Goal: Use online tool/utility: Utilize a website feature to perform a specific function

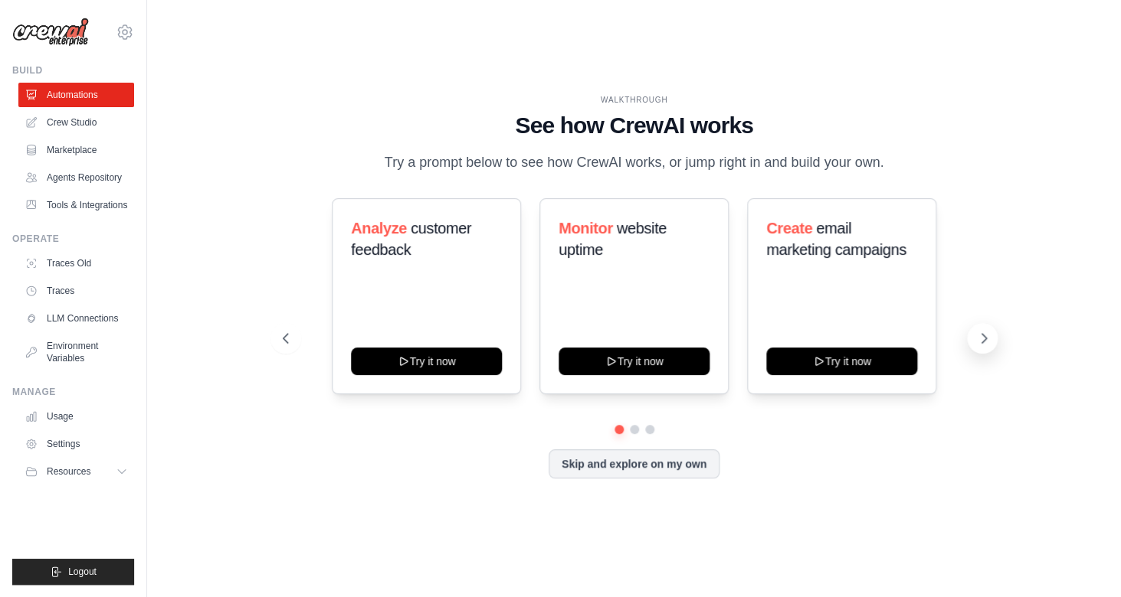
click at [985, 332] on icon at bounding box center [983, 338] width 15 height 15
click at [101, 175] on link "Agents Repository" at bounding box center [78, 177] width 116 height 25
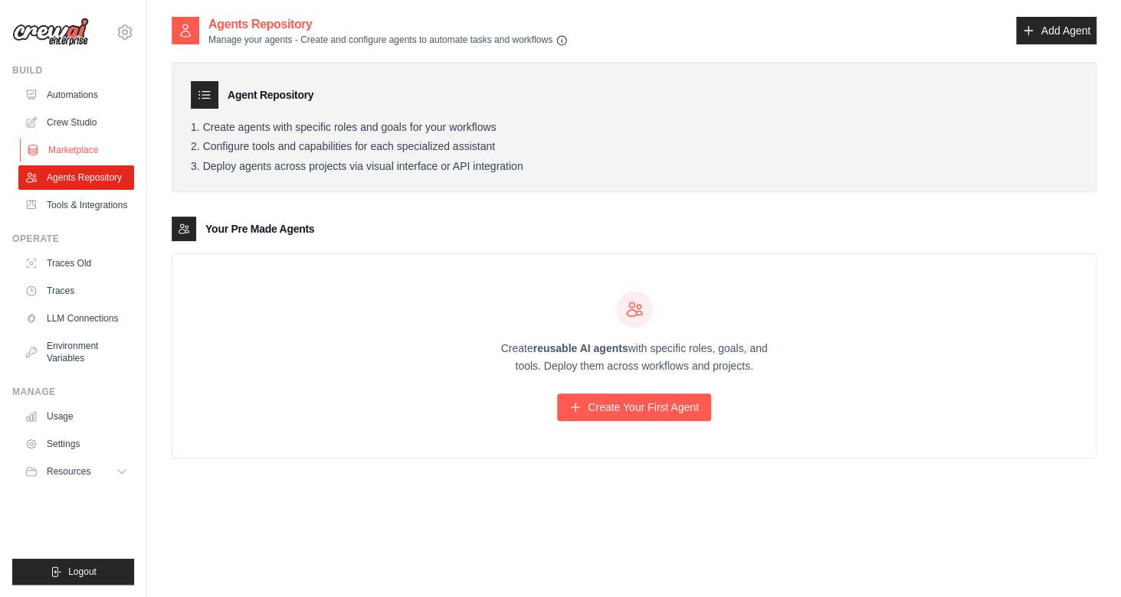
click at [90, 149] on link "Marketplace" at bounding box center [78, 150] width 116 height 25
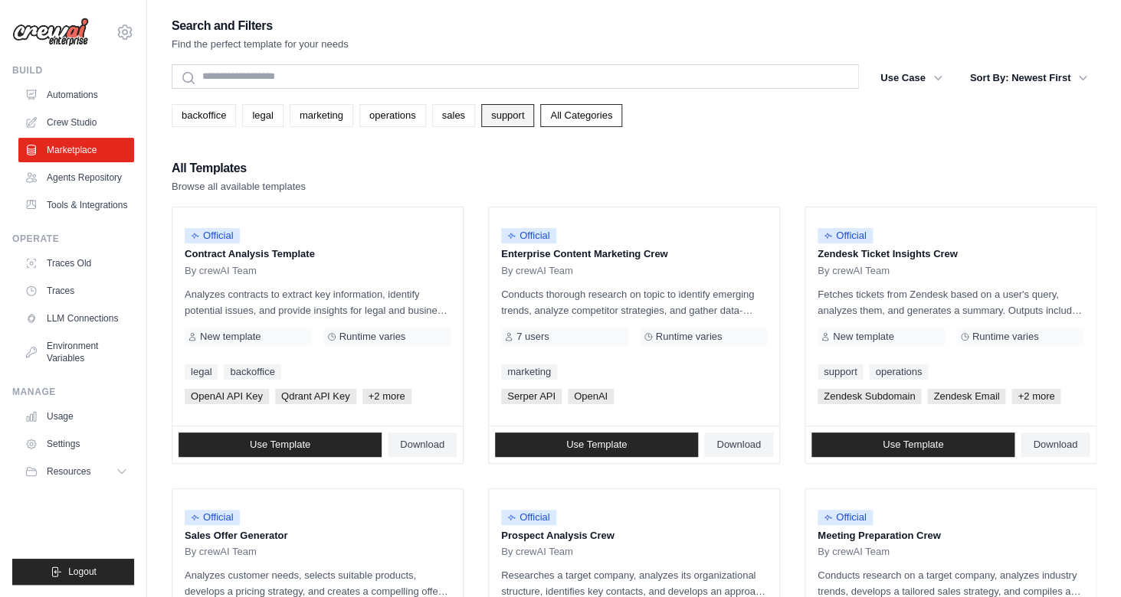
click at [509, 116] on link "support" at bounding box center [507, 115] width 53 height 23
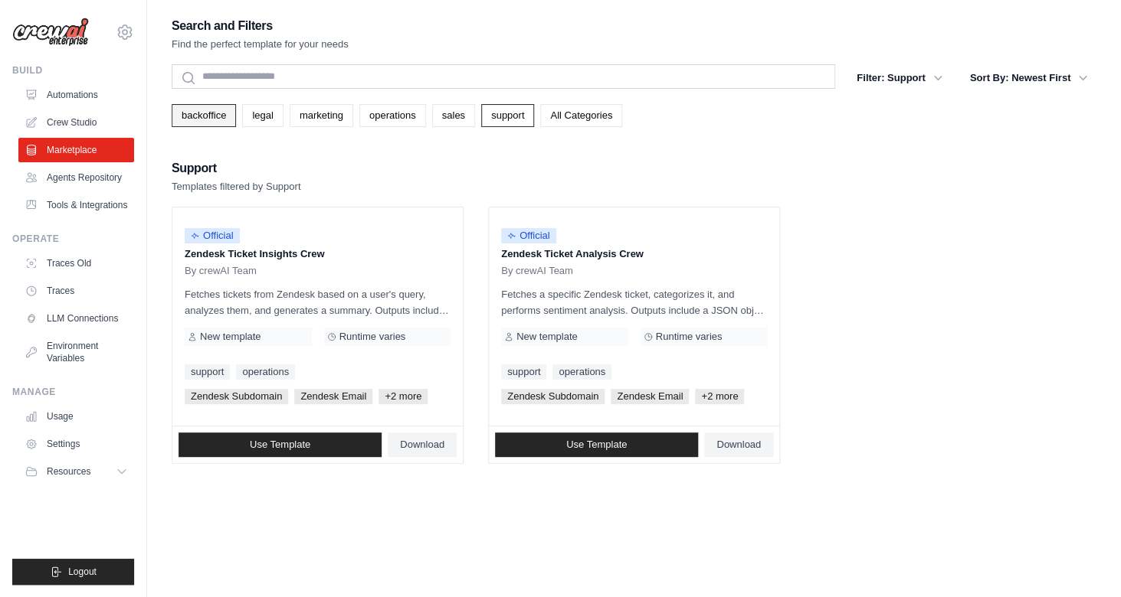
click at [214, 119] on link "backoffice" at bounding box center [204, 115] width 64 height 23
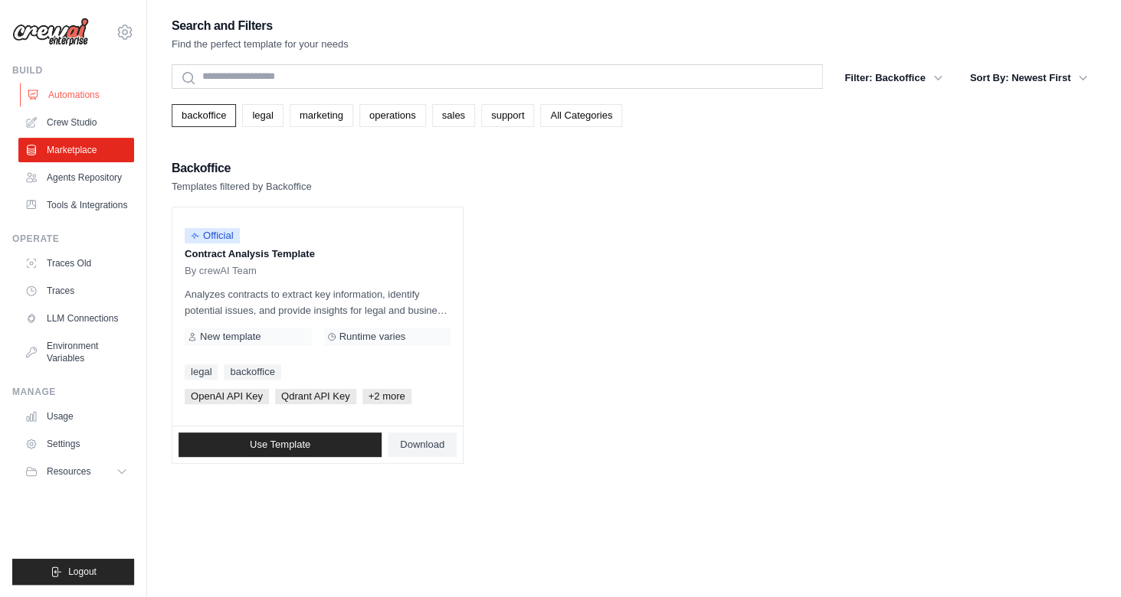
click at [74, 100] on link "Automations" at bounding box center [78, 95] width 116 height 25
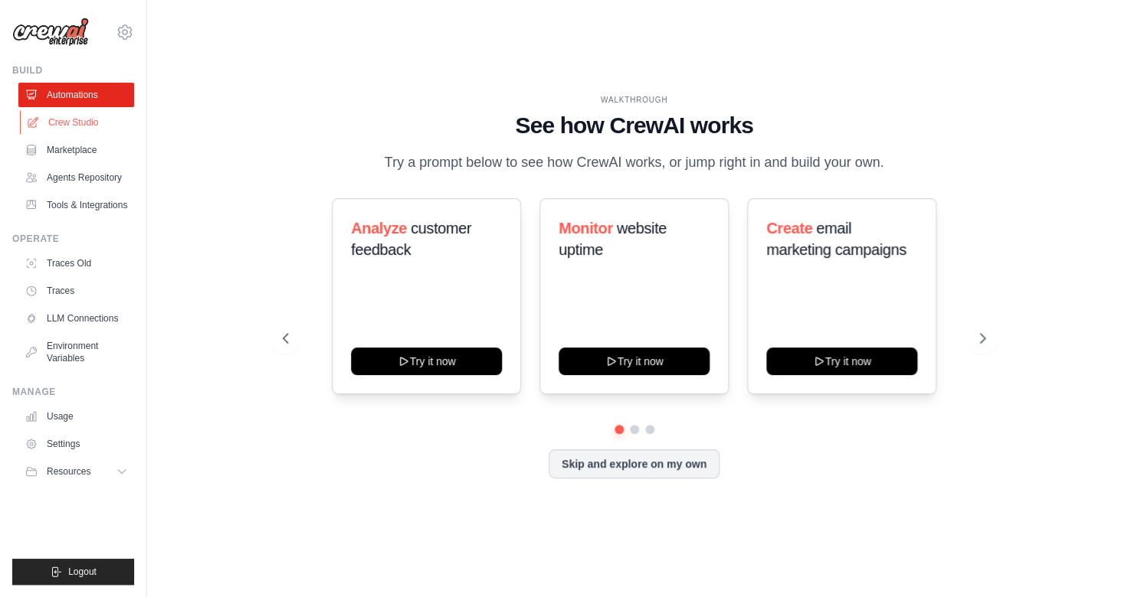
click at [71, 123] on link "Crew Studio" at bounding box center [78, 122] width 116 height 25
click at [73, 116] on link "Crew Studio" at bounding box center [78, 122] width 116 height 25
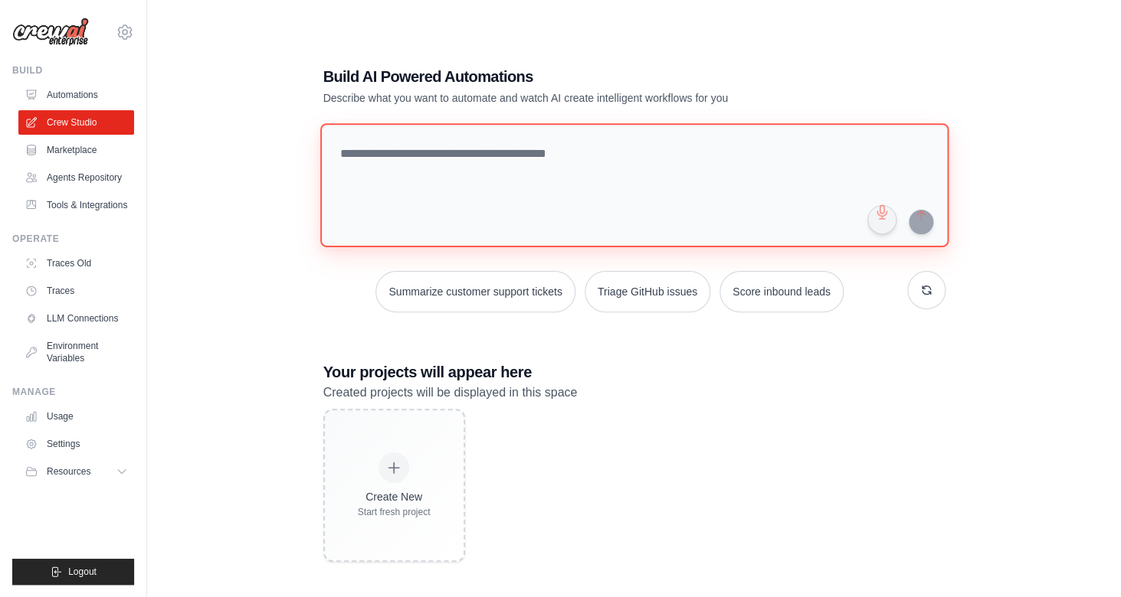
click at [492, 163] on textarea at bounding box center [633, 185] width 628 height 124
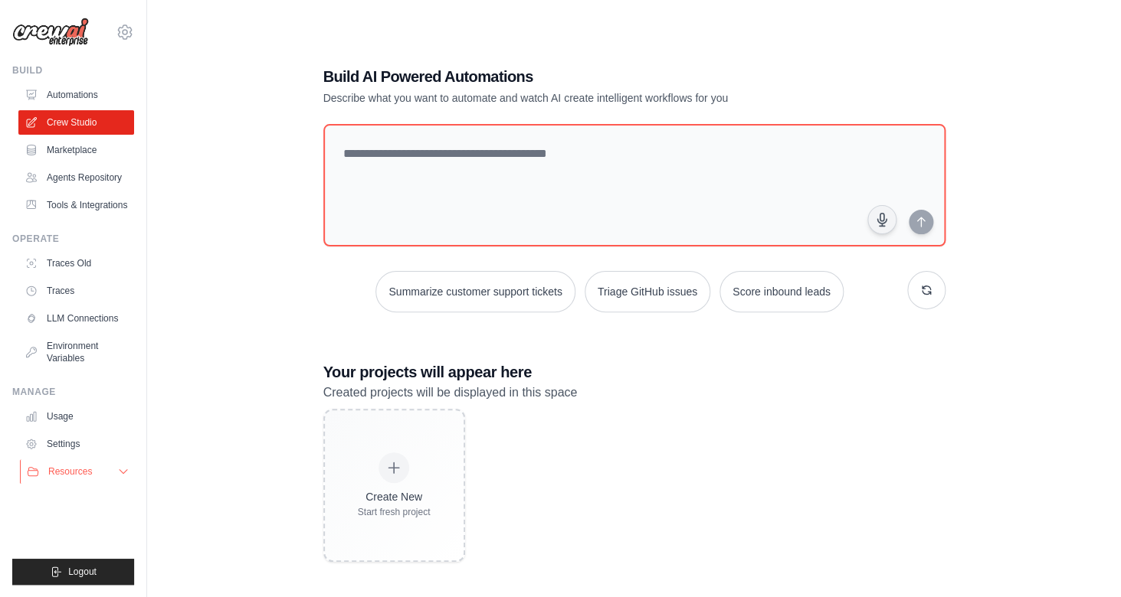
click at [109, 475] on button "Resources" at bounding box center [78, 472] width 116 height 25
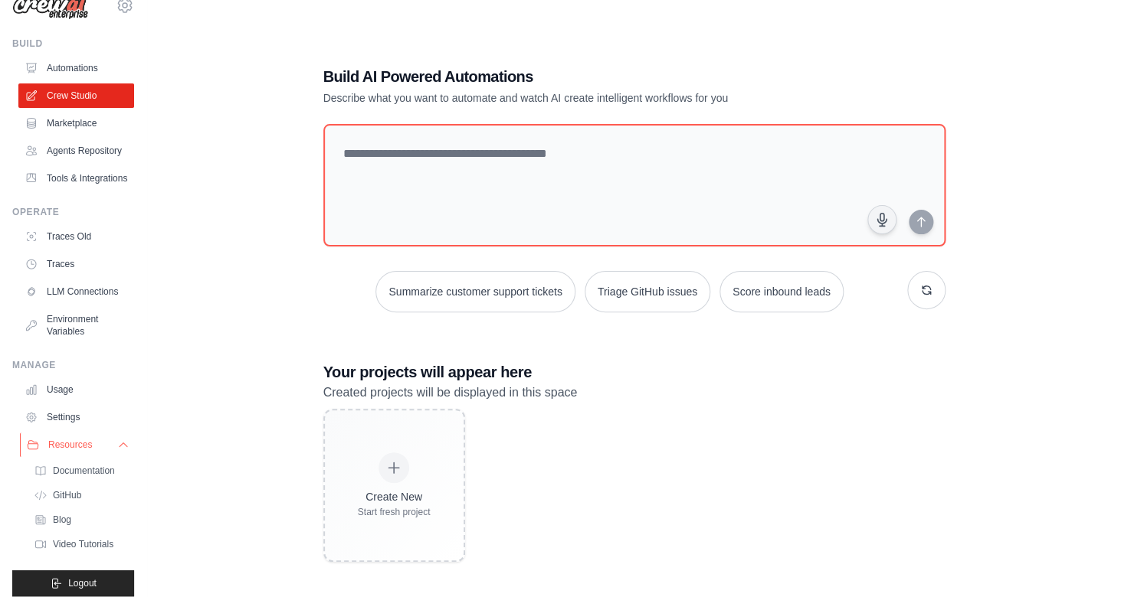
scroll to position [38, 0]
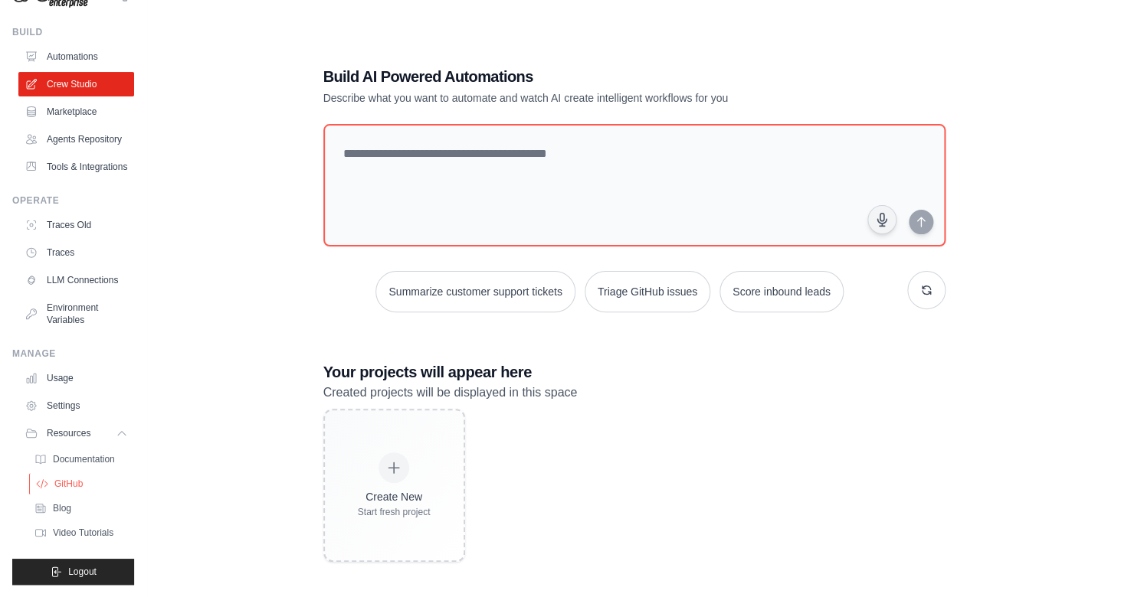
click at [53, 480] on link "GitHub" at bounding box center [82, 483] width 106 height 21
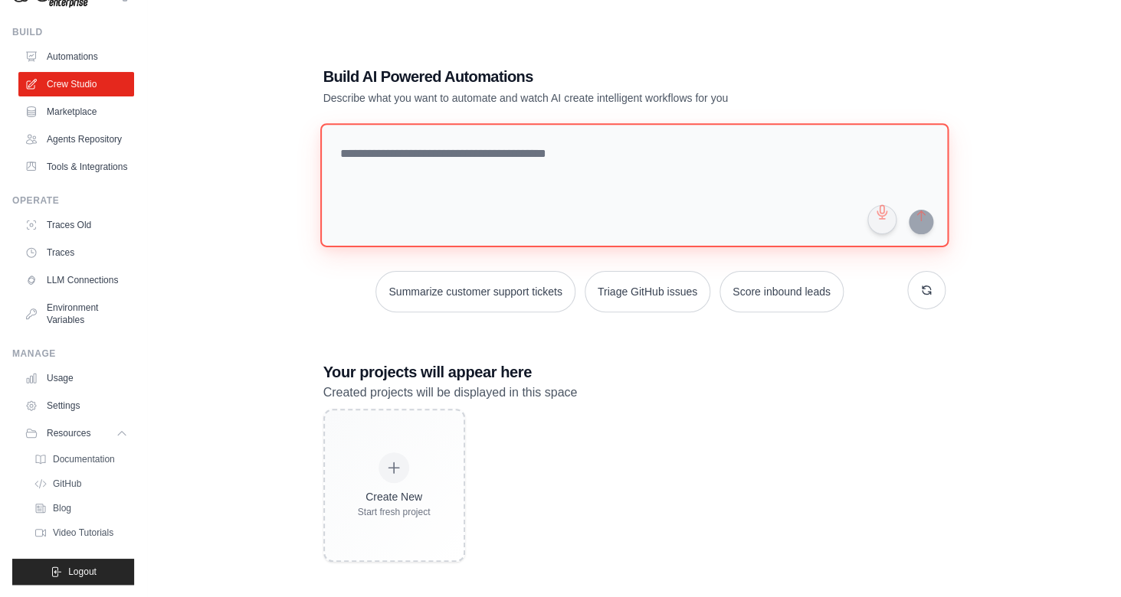
click at [484, 149] on textarea at bounding box center [633, 185] width 628 height 124
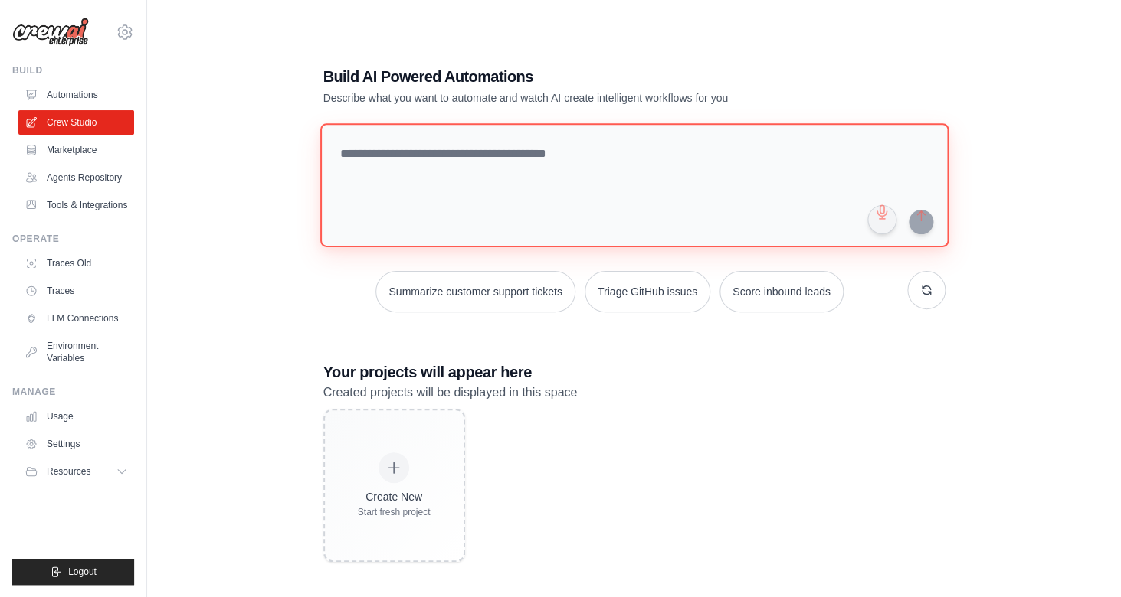
scroll to position [0, 0]
paste textarea "**********"
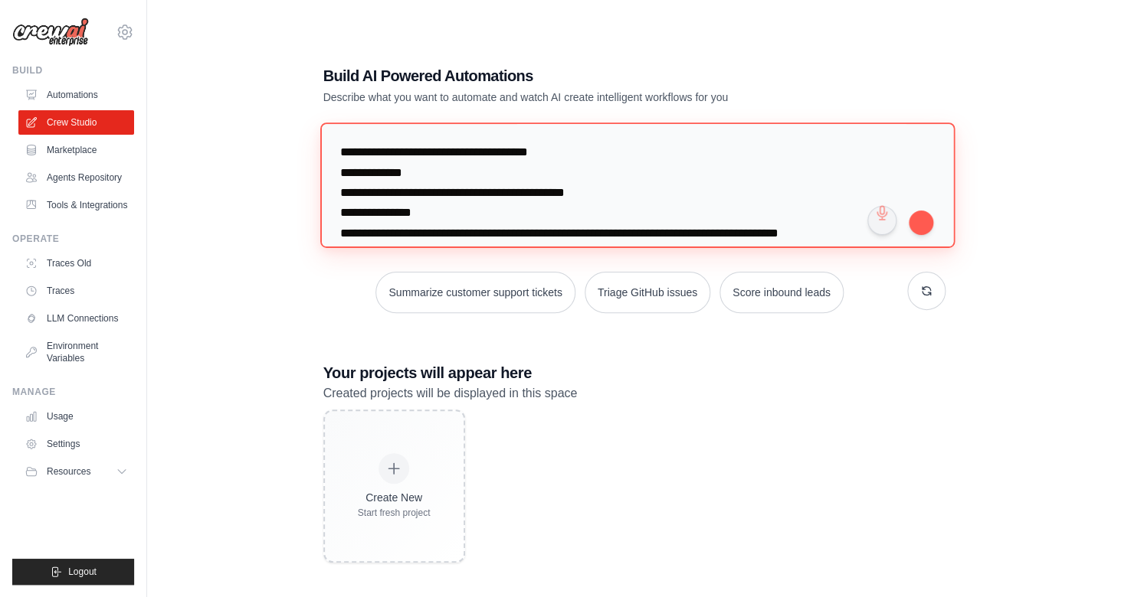
drag, startPoint x: 423, startPoint y: 184, endPoint x: 237, endPoint y: 124, distance: 194.8
click at [319, 124] on textarea at bounding box center [636, 185] width 634 height 125
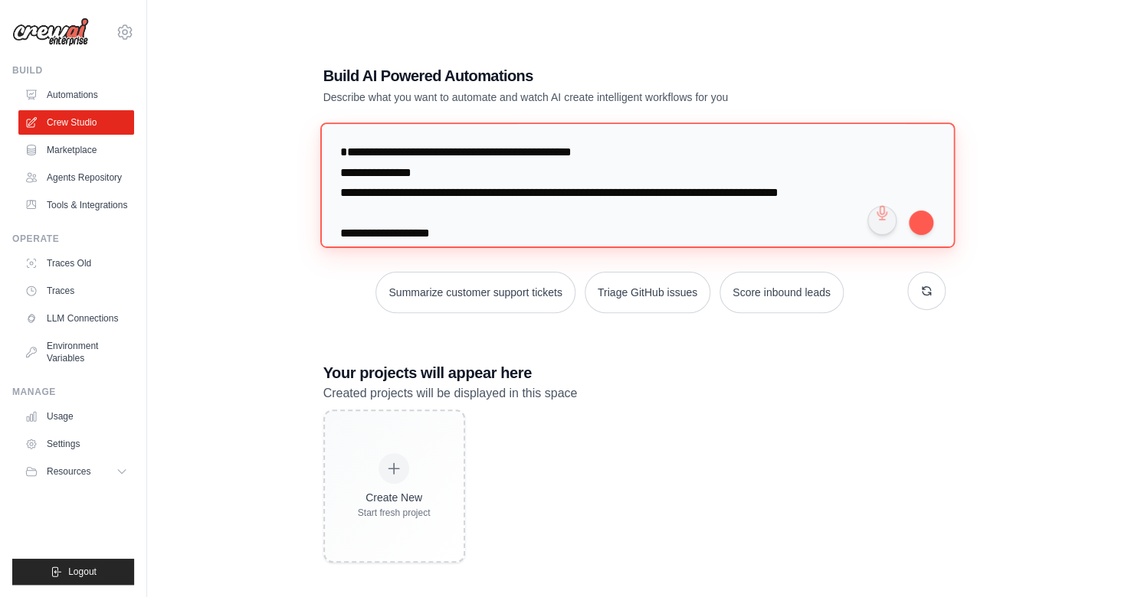
drag, startPoint x: 367, startPoint y: 173, endPoint x: 303, endPoint y: 127, distance: 78.4
click at [319, 127] on textarea at bounding box center [636, 185] width 634 height 125
click at [429, 175] on textarea at bounding box center [636, 185] width 634 height 125
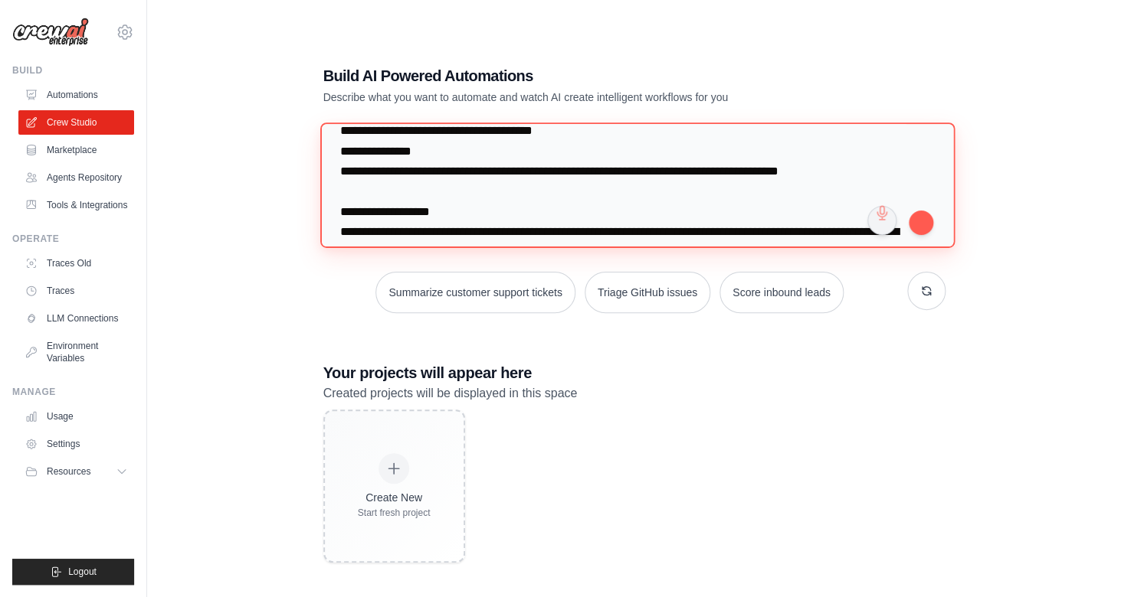
scroll to position [7, 0]
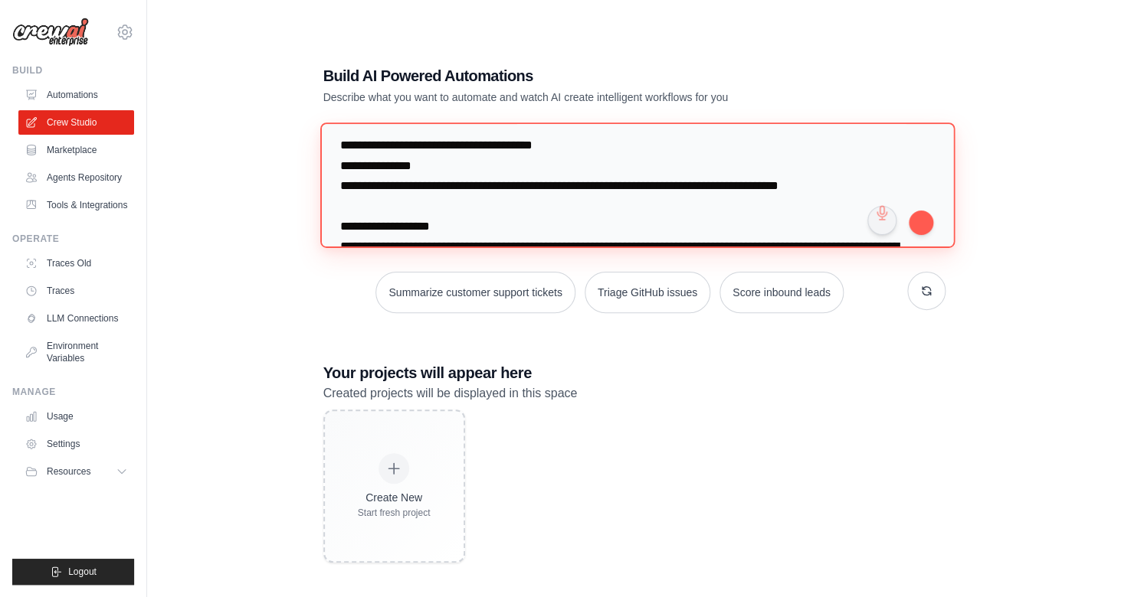
drag, startPoint x: 440, startPoint y: 166, endPoint x: 323, endPoint y: 170, distance: 116.5
click at [323, 170] on textarea at bounding box center [636, 185] width 634 height 125
click at [444, 173] on textarea at bounding box center [636, 185] width 634 height 125
drag, startPoint x: 436, startPoint y: 162, endPoint x: 298, endPoint y: 139, distance: 139.8
click at [319, 139] on textarea at bounding box center [636, 185] width 634 height 125
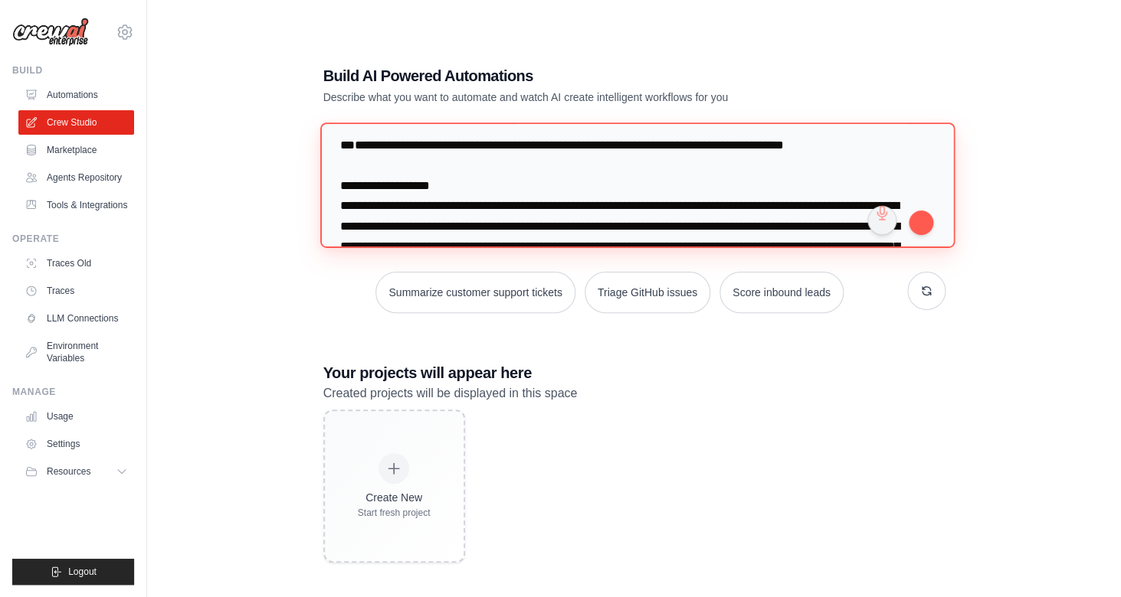
click at [344, 163] on textarea at bounding box center [636, 185] width 634 height 125
type textarea "**********"
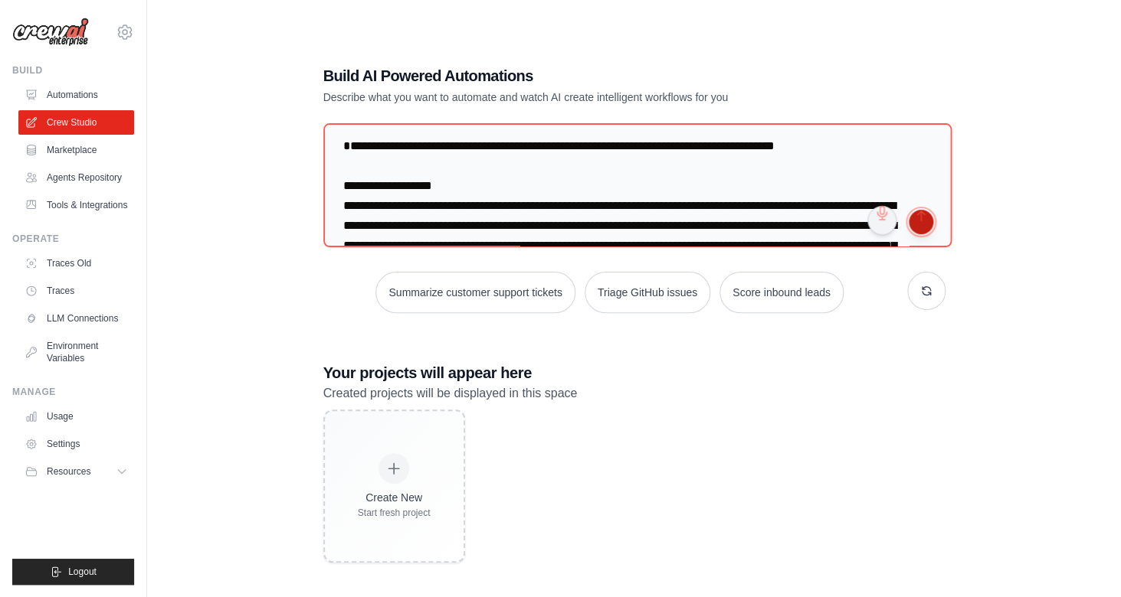
click at [928, 226] on button "submit" at bounding box center [920, 222] width 25 height 25
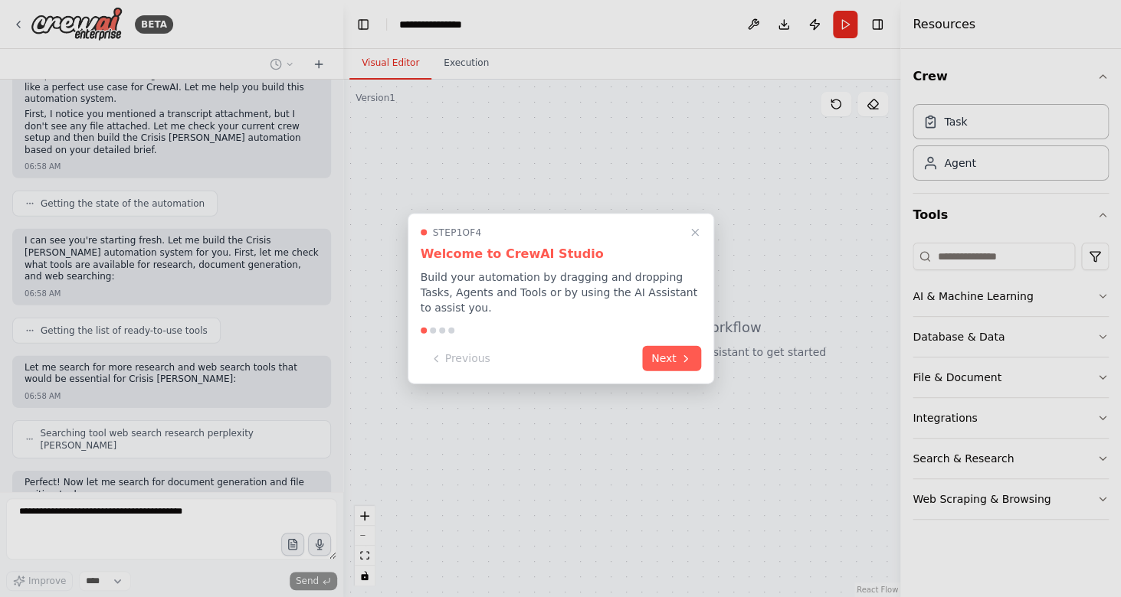
scroll to position [1710, 0]
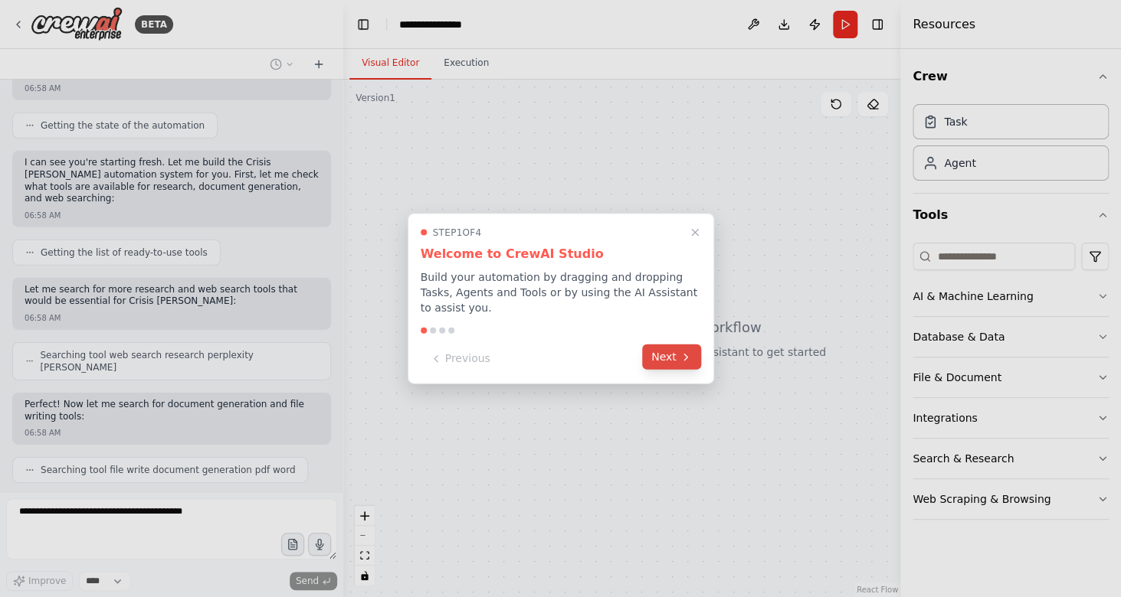
click at [660, 360] on button "Next" at bounding box center [671, 357] width 59 height 25
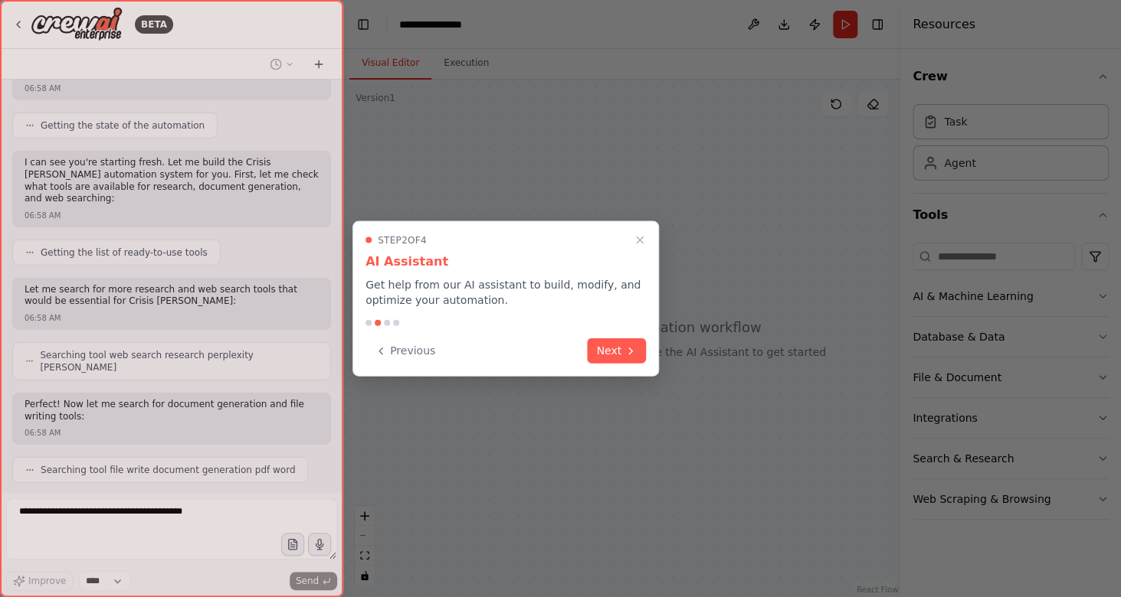
click at [582, 351] on div "Previous Next" at bounding box center [505, 351] width 280 height 25
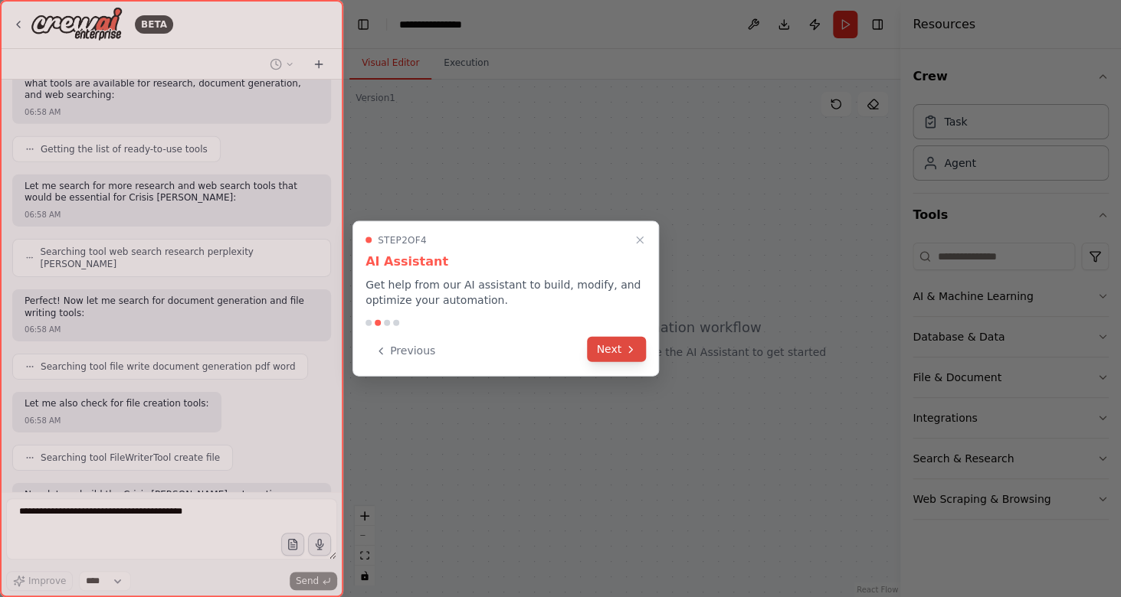
scroll to position [1826, 0]
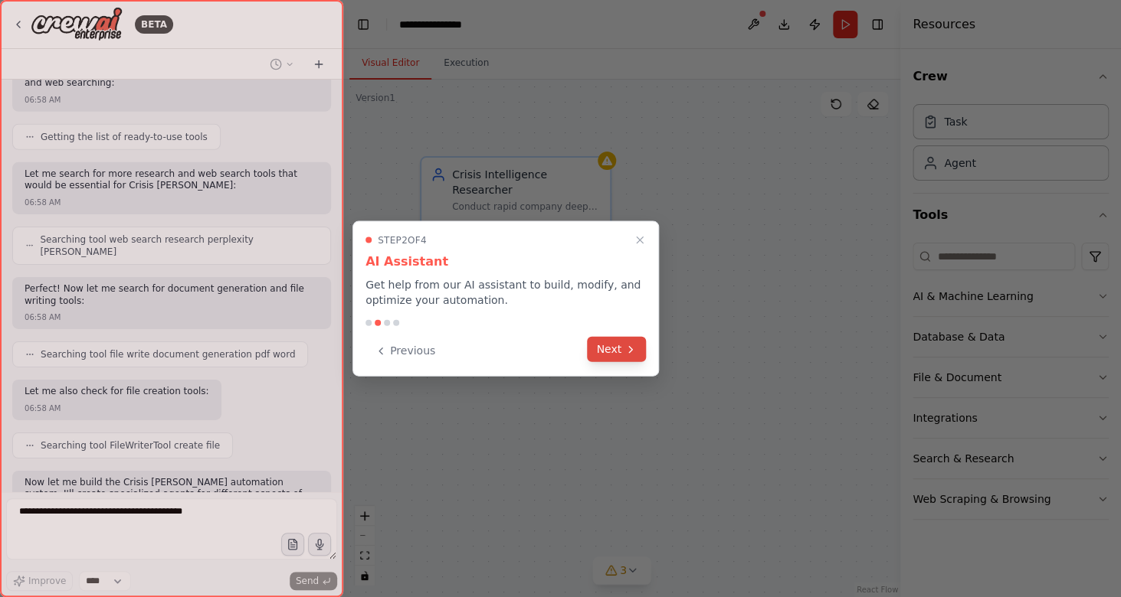
click at [622, 351] on button "Next" at bounding box center [616, 349] width 59 height 25
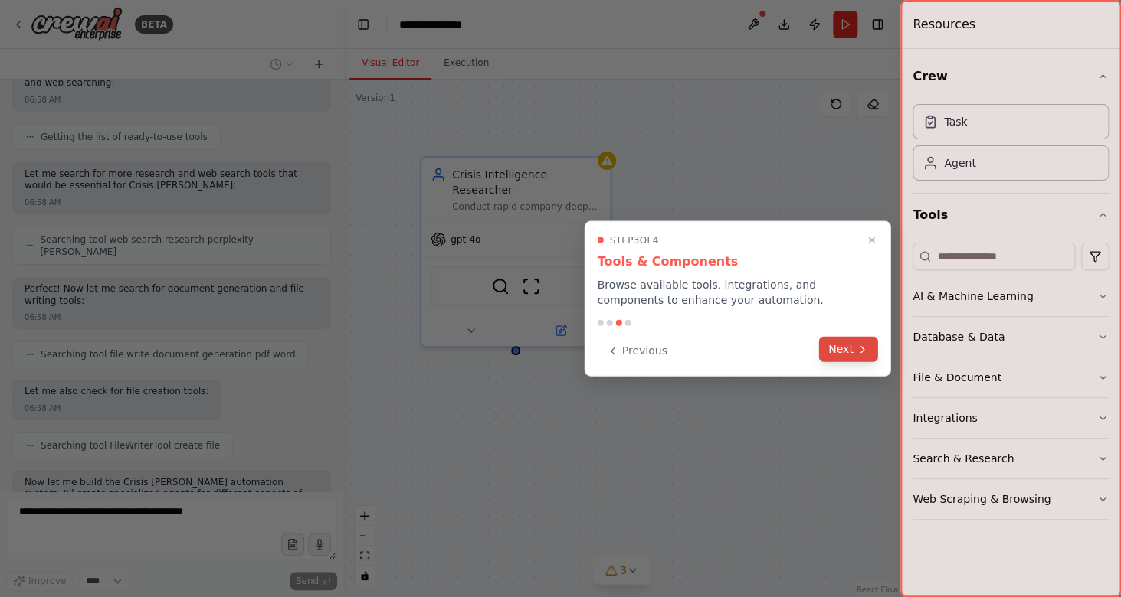
click at [844, 350] on button "Next" at bounding box center [848, 349] width 59 height 25
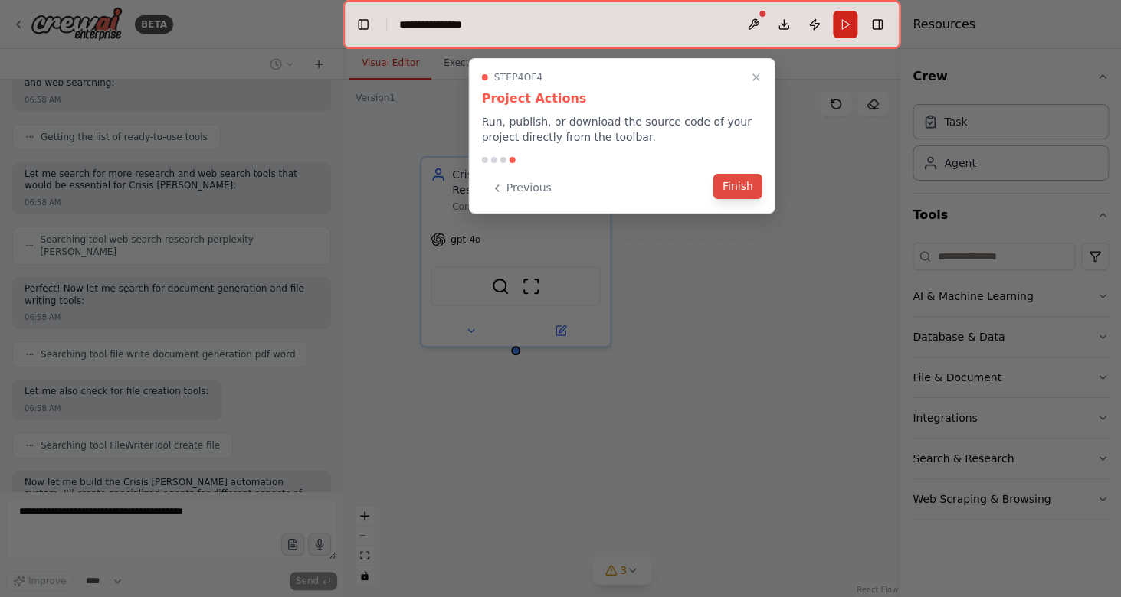
click at [740, 178] on button "Finish" at bounding box center [737, 186] width 49 height 25
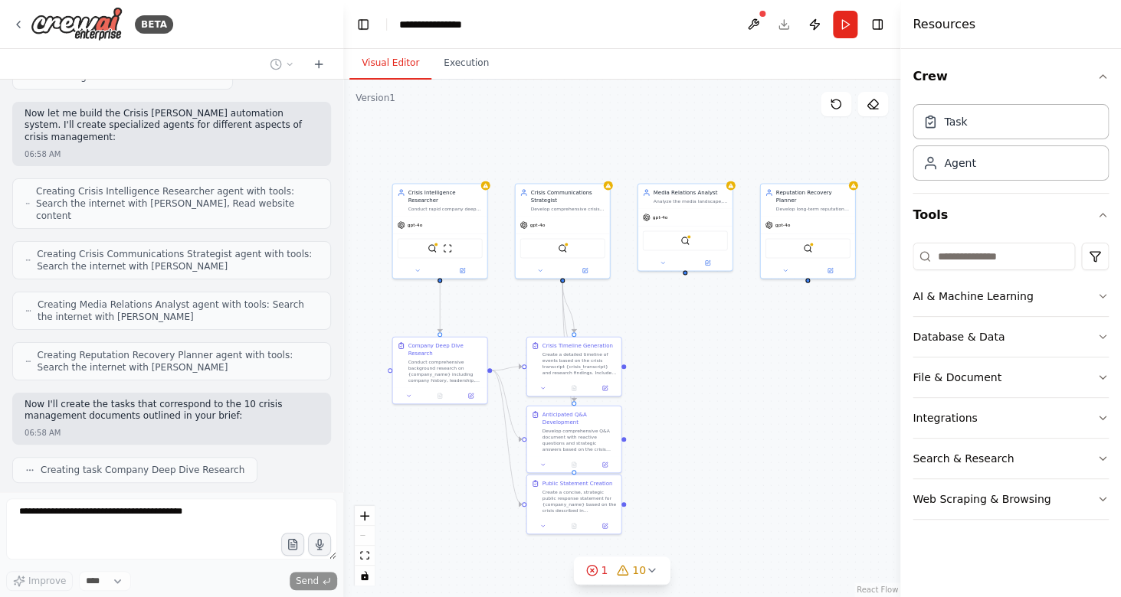
scroll to position [2234, 0]
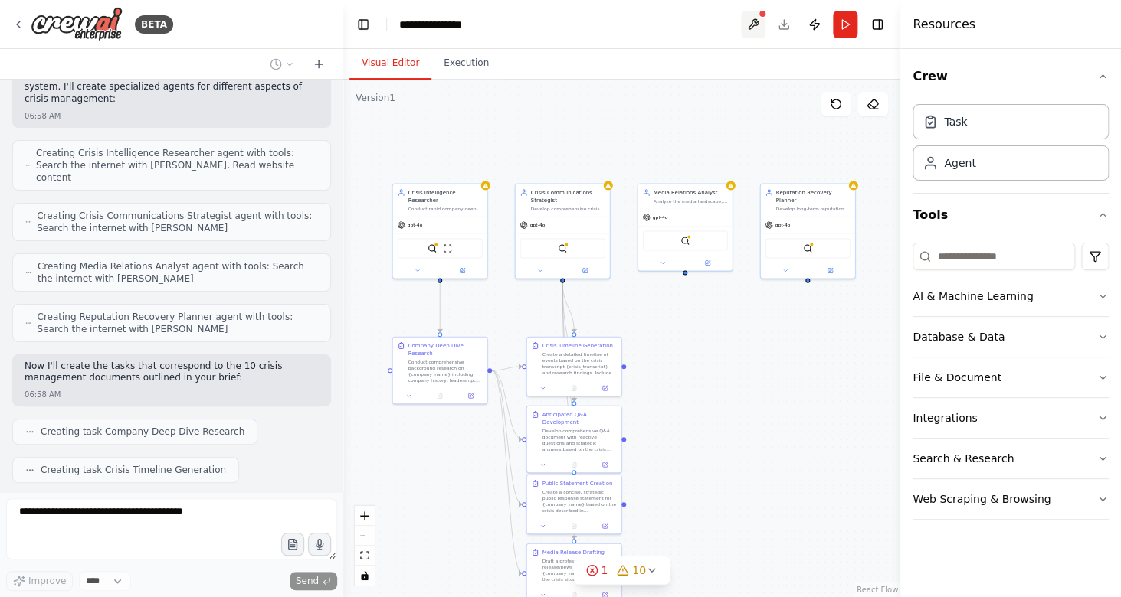
click at [757, 27] on button at bounding box center [753, 25] width 25 height 28
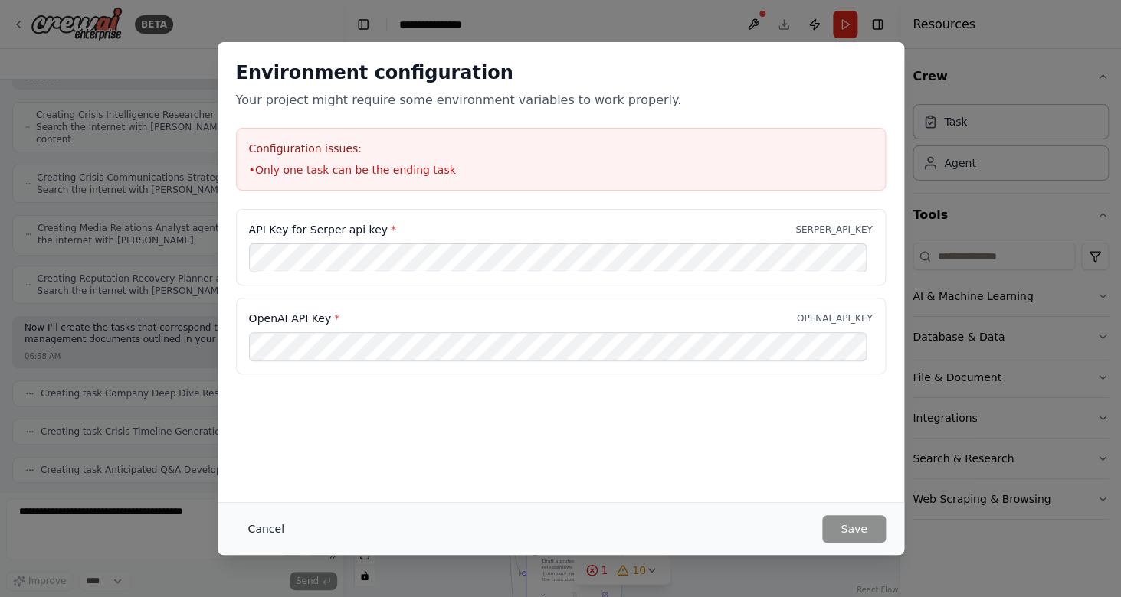
click at [268, 525] on button "Cancel" at bounding box center [266, 530] width 61 height 28
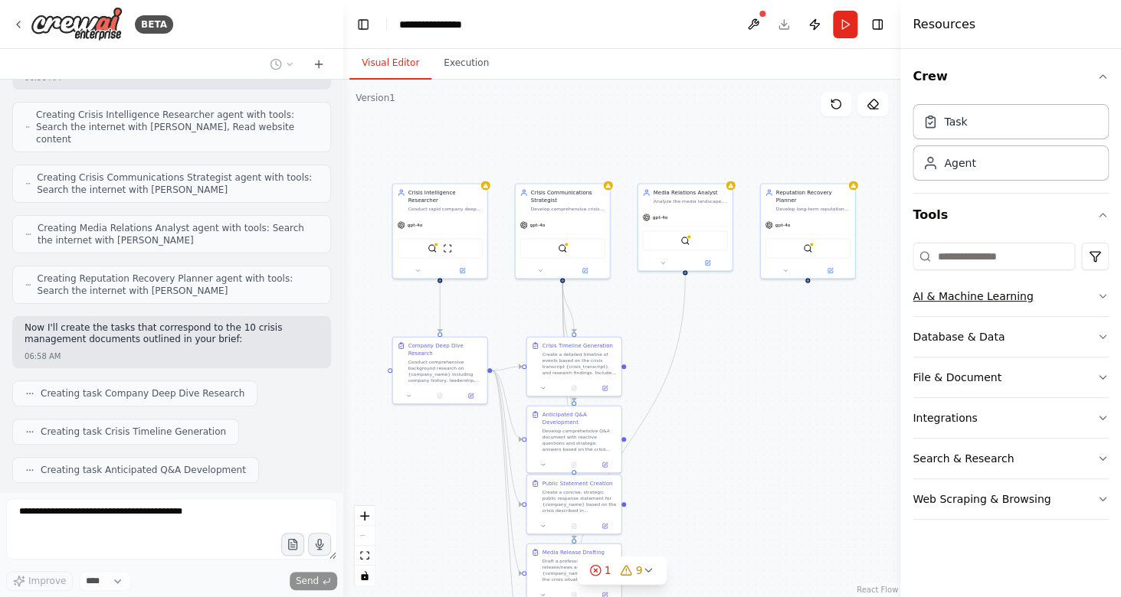
click at [971, 307] on button "AI & Machine Learning" at bounding box center [1010, 297] width 196 height 40
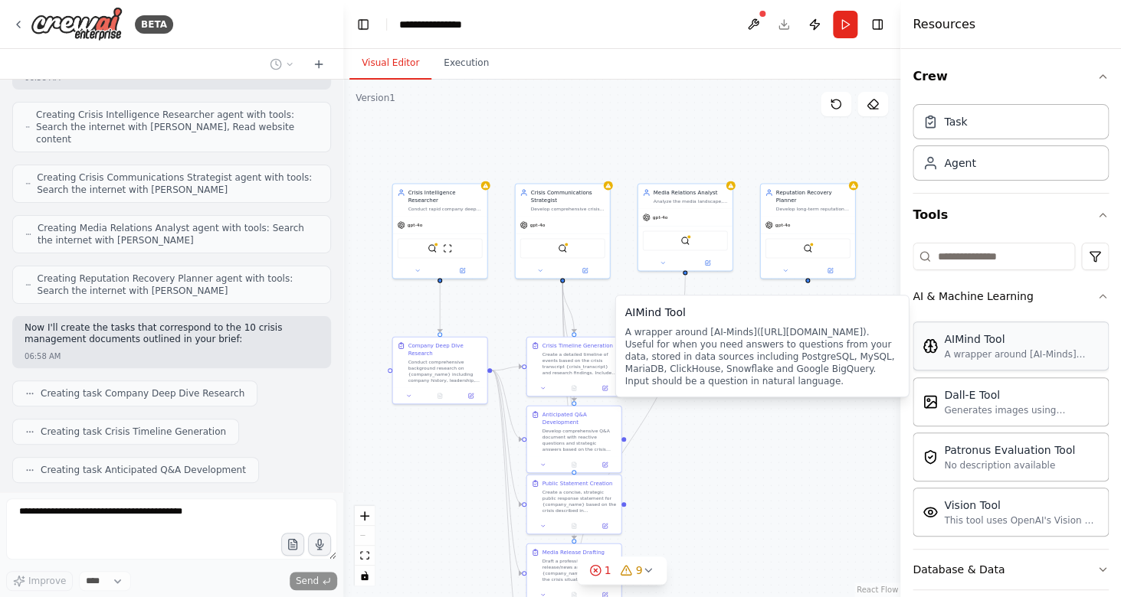
scroll to position [2310, 0]
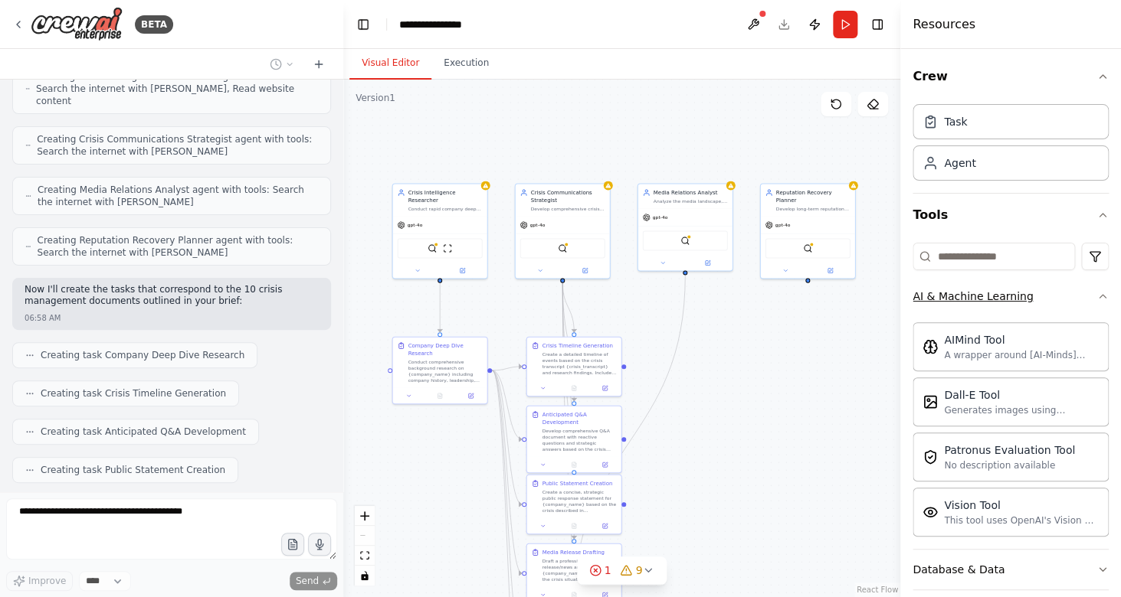
click at [1103, 295] on icon "button" at bounding box center [1102, 296] width 12 height 12
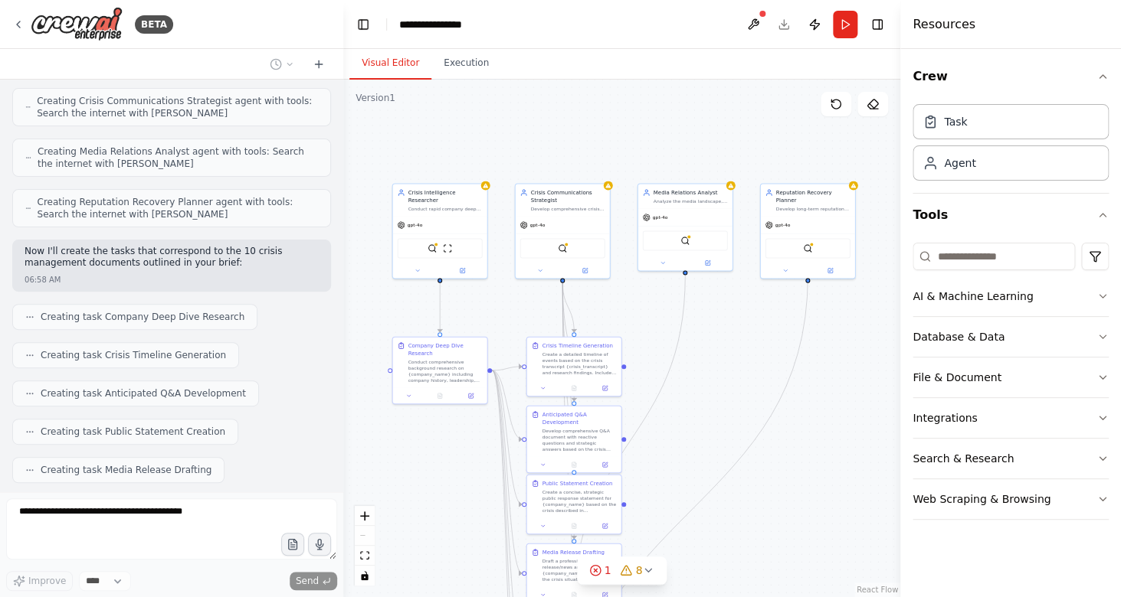
scroll to position [2387, 0]
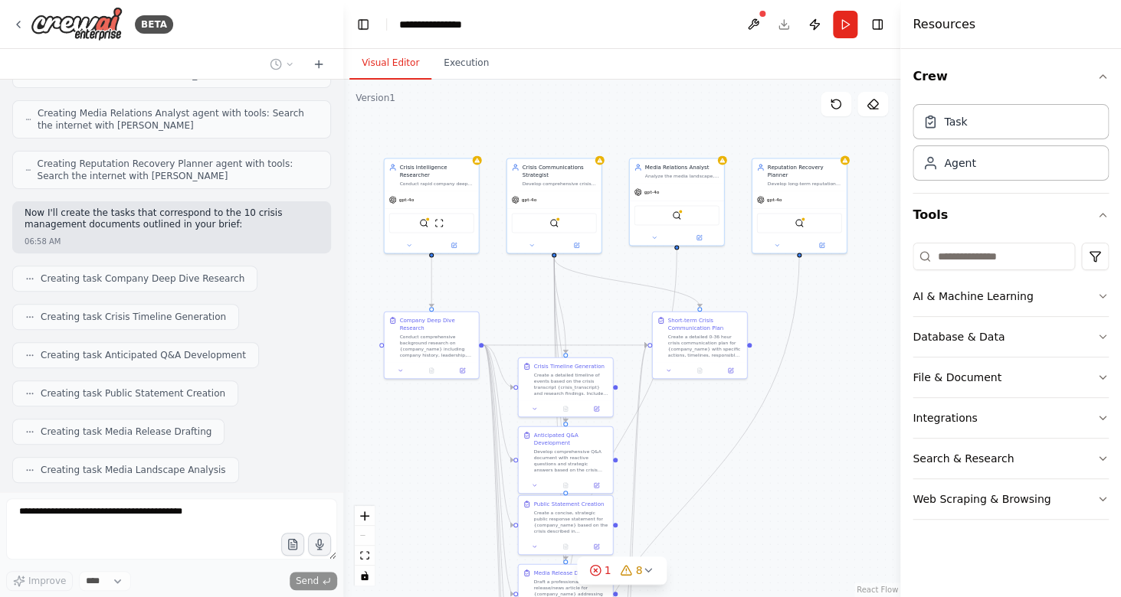
drag, startPoint x: 754, startPoint y: 493, endPoint x: 746, endPoint y: 468, distance: 26.6
click at [746, 468] on div ".deletable-edge-delete-btn { width: 20px; height: 20px; border: 0px solid #ffff…" at bounding box center [621, 339] width 557 height 518
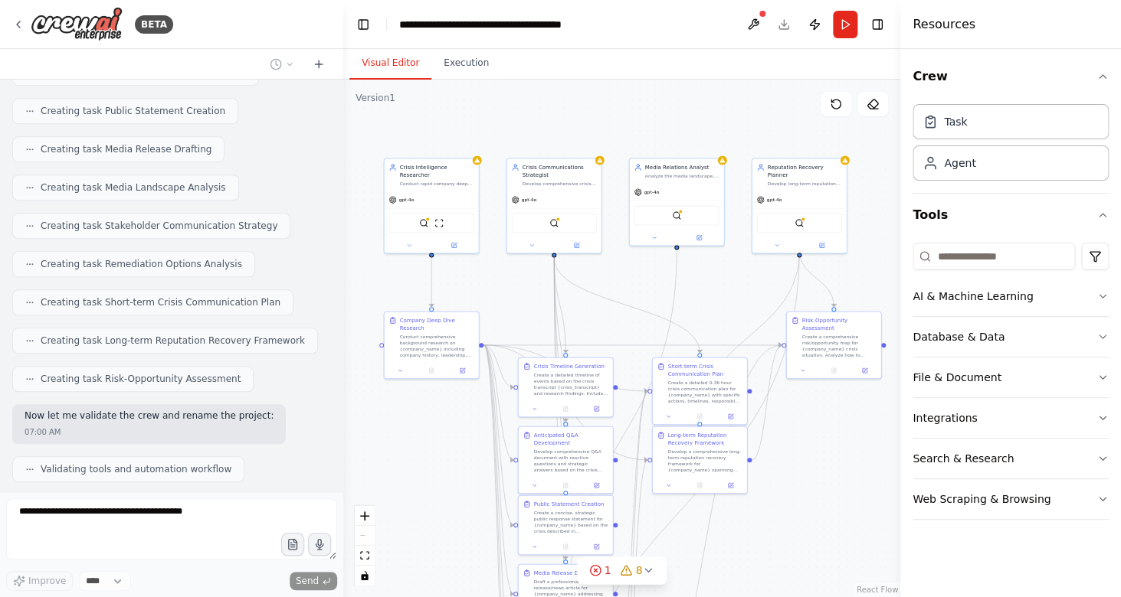
scroll to position [2681, 0]
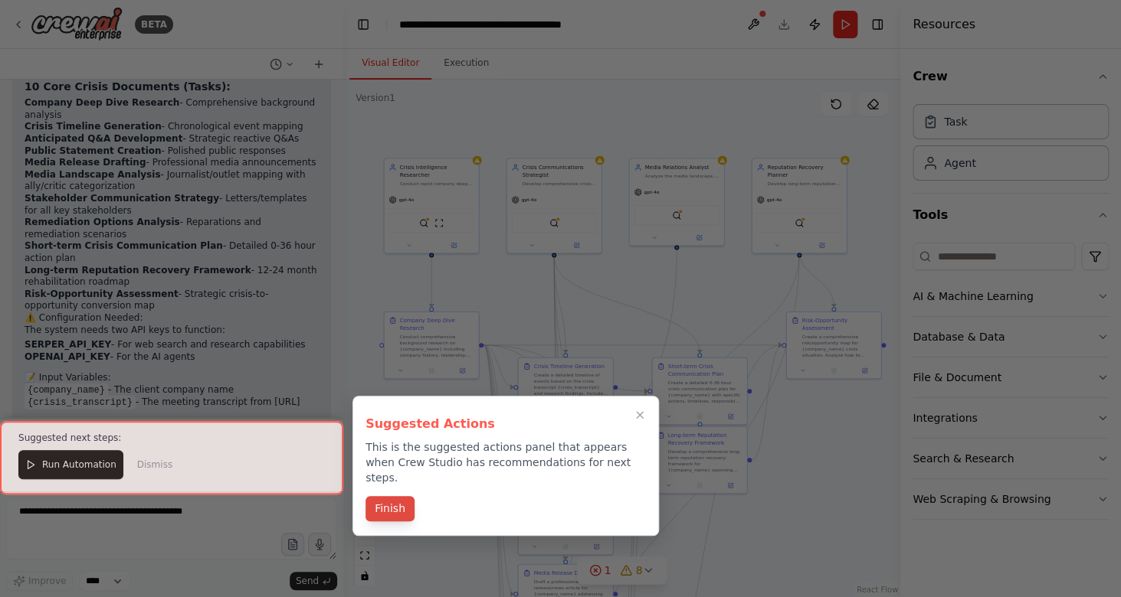
click at [387, 496] on button "Finish" at bounding box center [389, 508] width 49 height 25
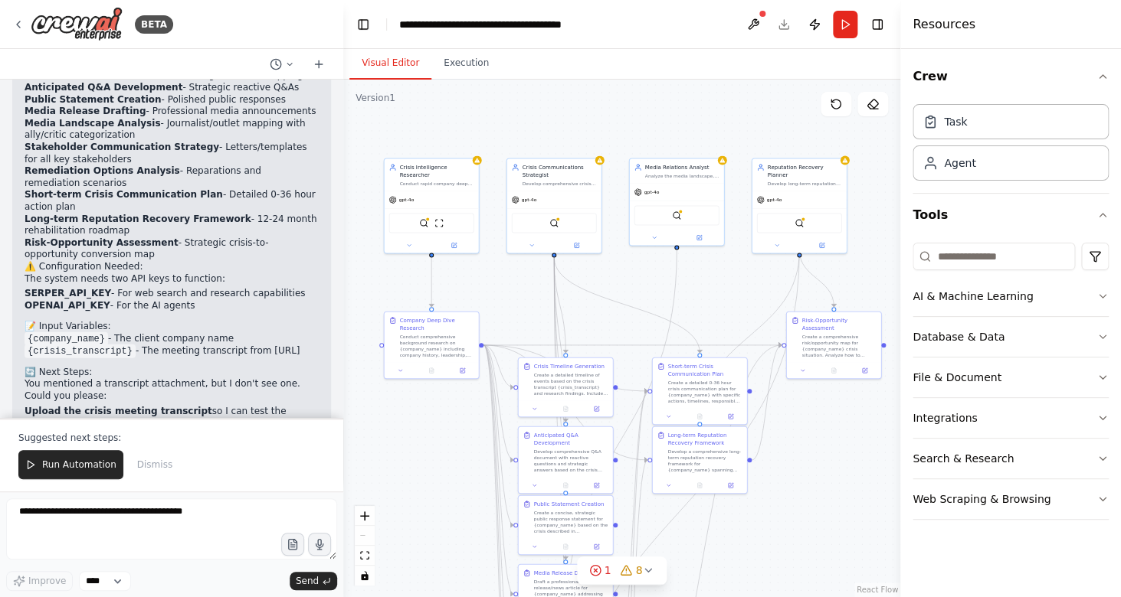
scroll to position [3455, 0]
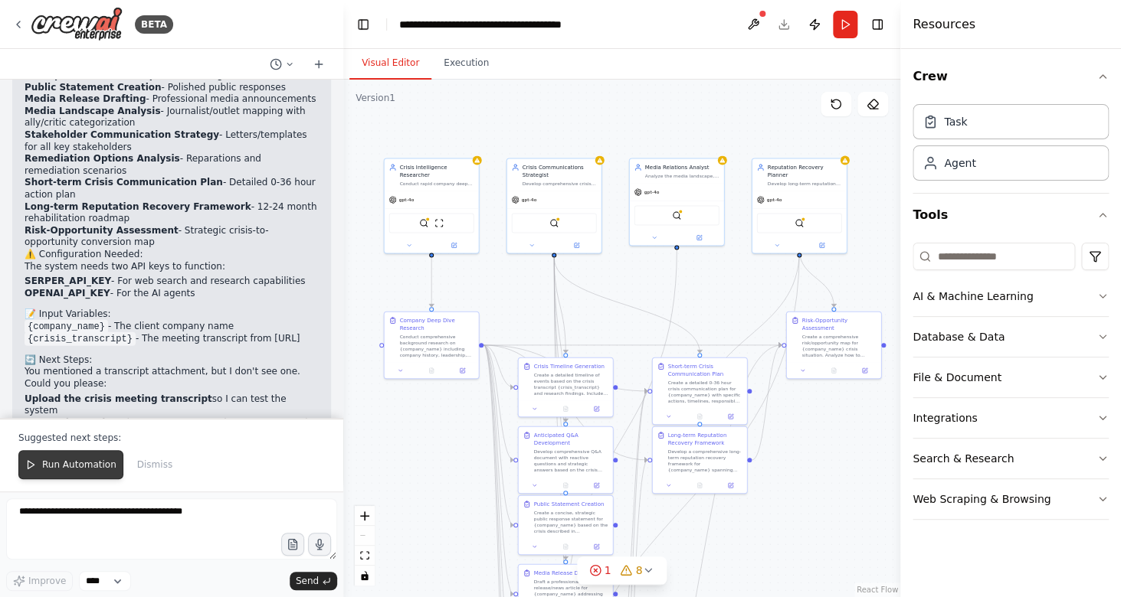
click at [64, 471] on span "Run Automation" at bounding box center [79, 465] width 74 height 12
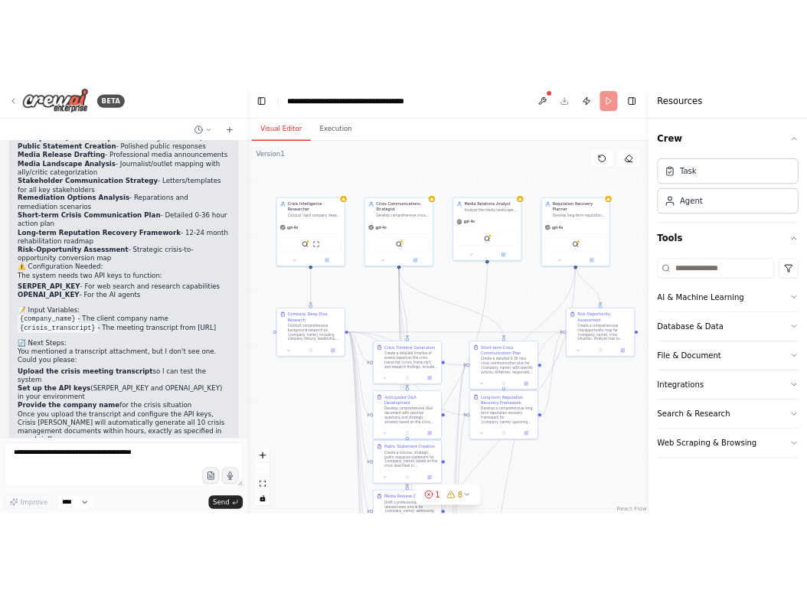
scroll to position [3381, 0]
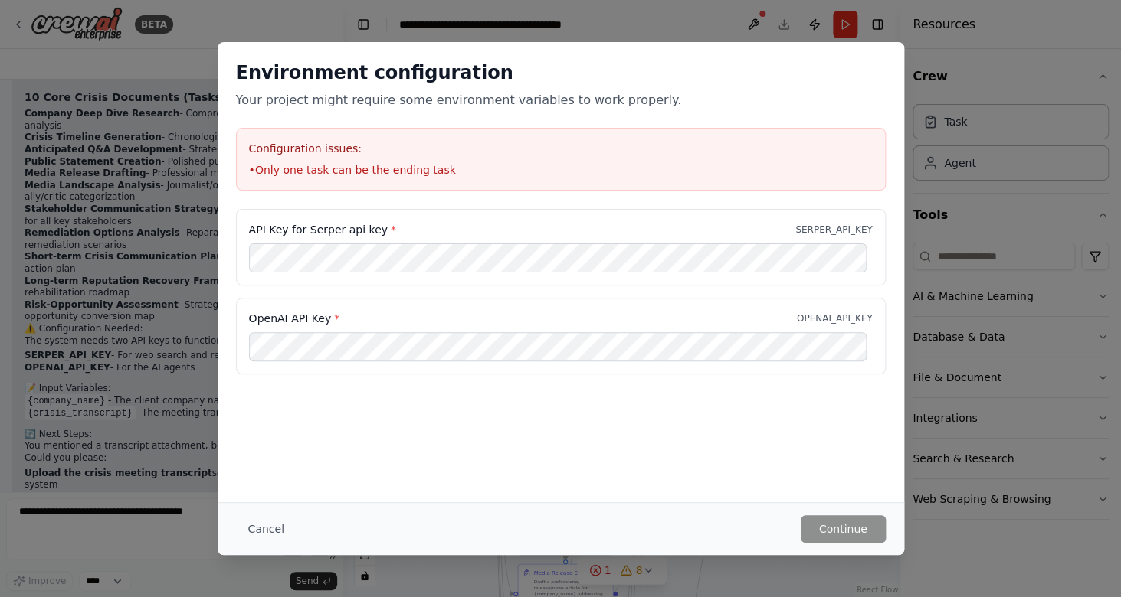
click at [841, 126] on div "Environment configuration Your project might require some environment variables…" at bounding box center [561, 125] width 686 height 167
click at [261, 520] on button "Cancel" at bounding box center [266, 530] width 61 height 28
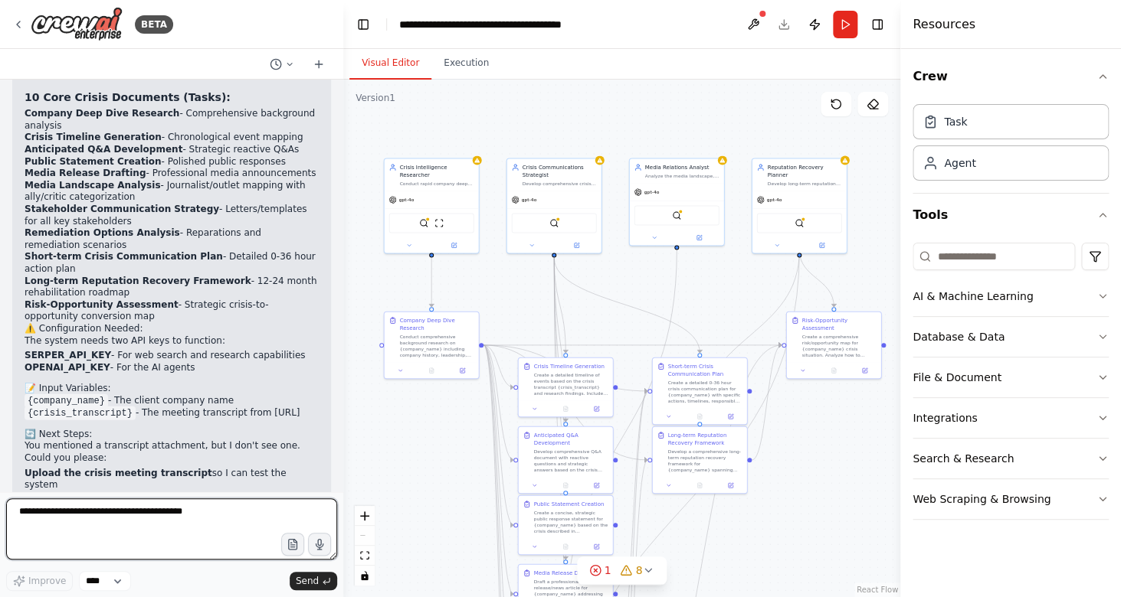
click at [146, 524] on textarea at bounding box center [171, 529] width 331 height 61
click at [594, 563] on div "1" at bounding box center [600, 570] width 22 height 15
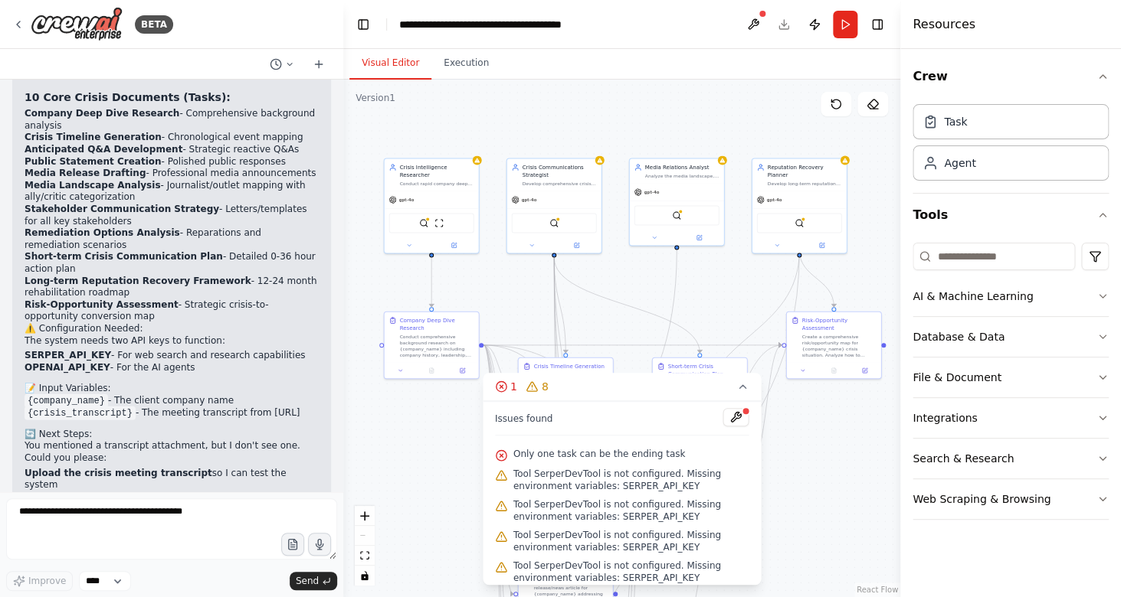
click at [561, 475] on span "Tool SerperDevTool is not configured. Missing environment variables: SERPER_API…" at bounding box center [631, 480] width 236 height 25
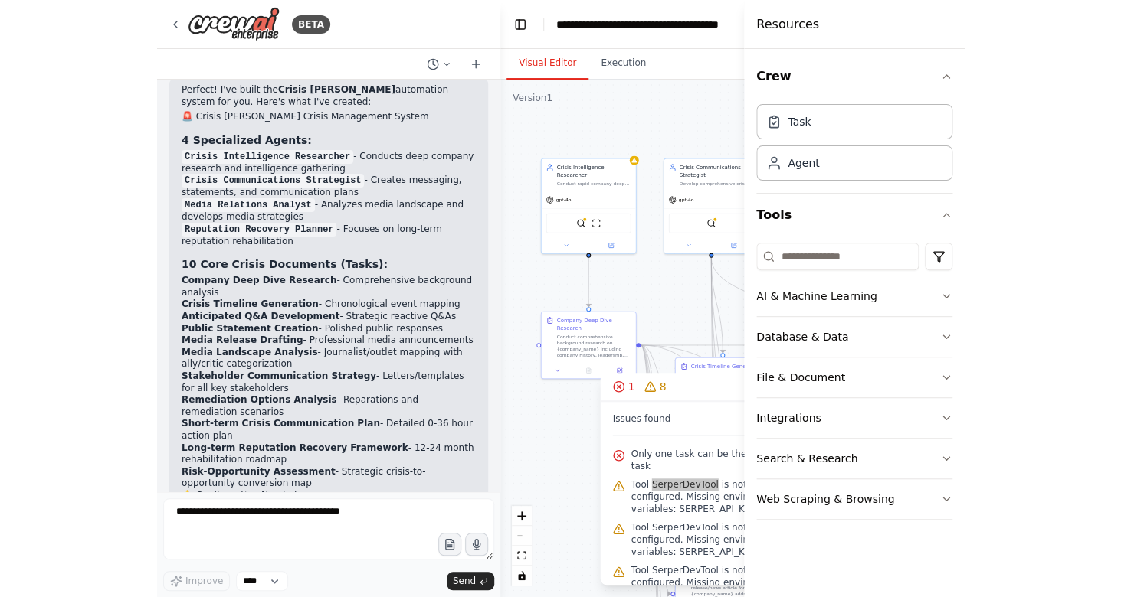
scroll to position [3215, 0]
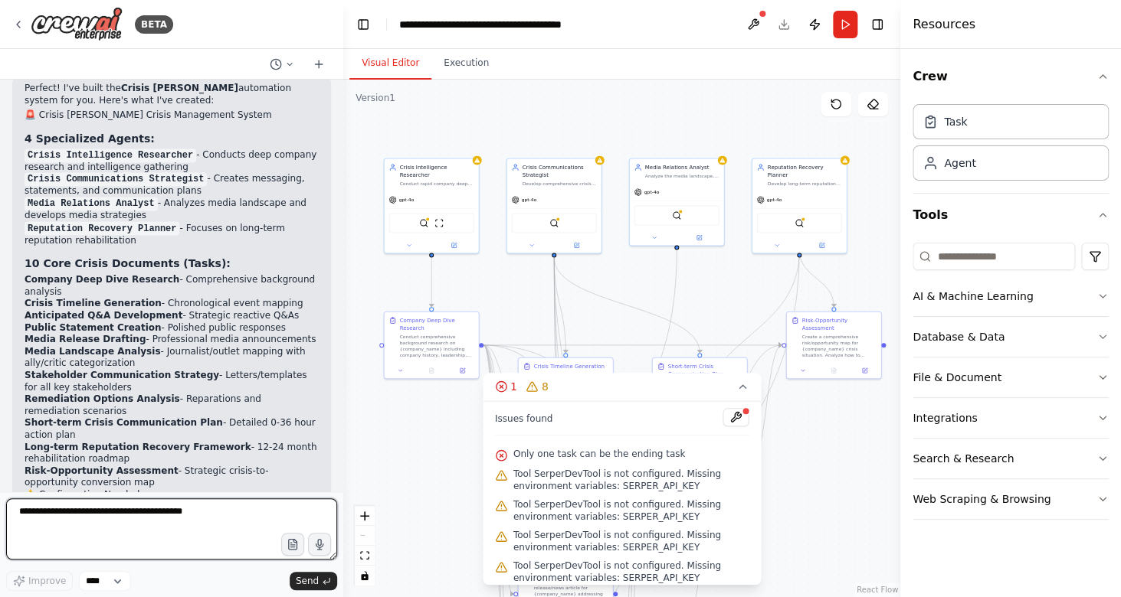
click at [133, 520] on textarea at bounding box center [171, 529] width 331 height 61
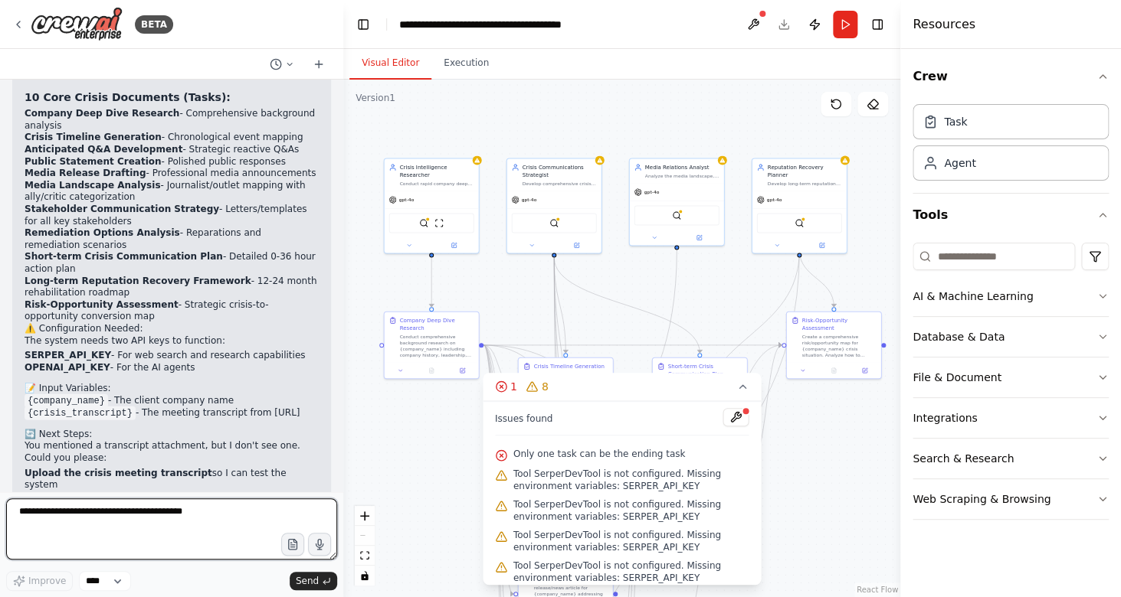
click at [153, 524] on textarea at bounding box center [171, 529] width 331 height 61
click at [141, 520] on textarea at bounding box center [171, 529] width 331 height 61
paste textarea "**********"
type textarea "**********"
click at [508, 392] on div "1" at bounding box center [506, 386] width 22 height 15
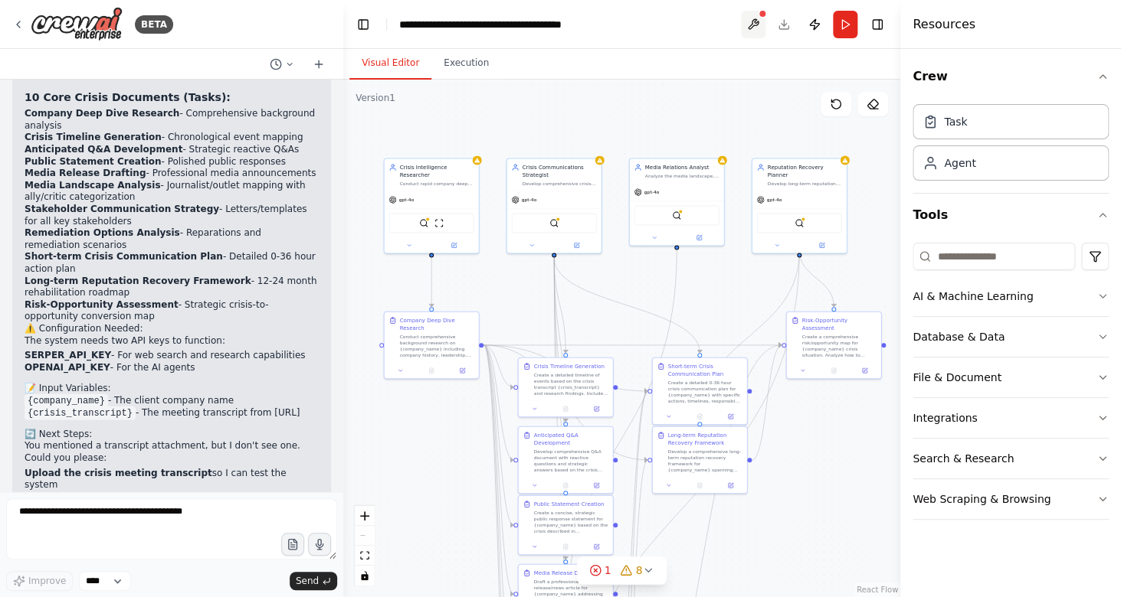
click at [749, 20] on button at bounding box center [753, 25] width 25 height 28
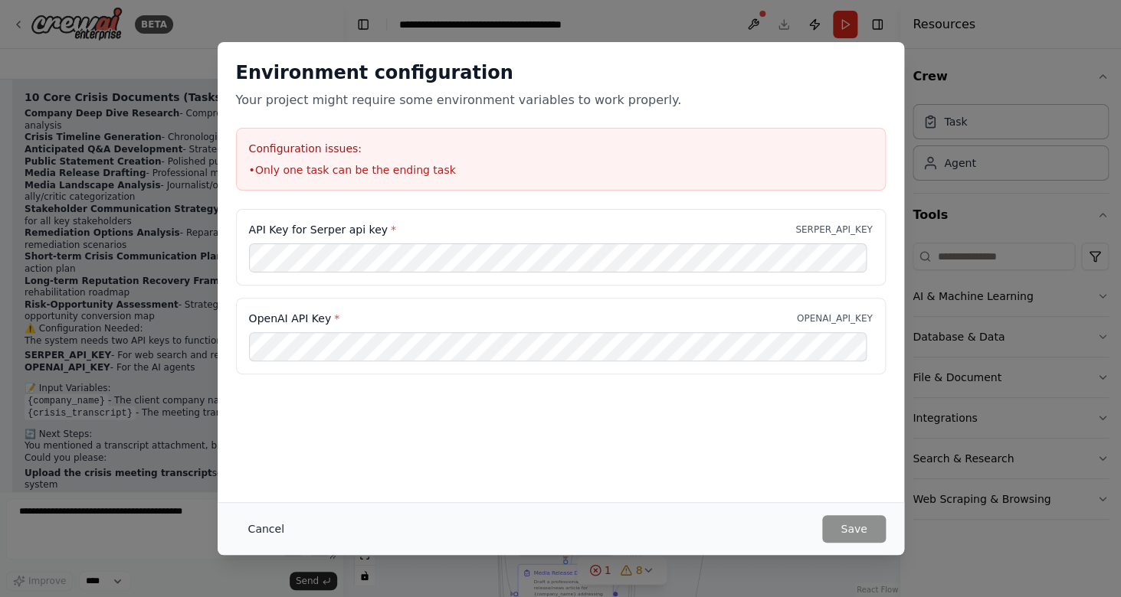
click at [283, 518] on button "Cancel" at bounding box center [266, 530] width 61 height 28
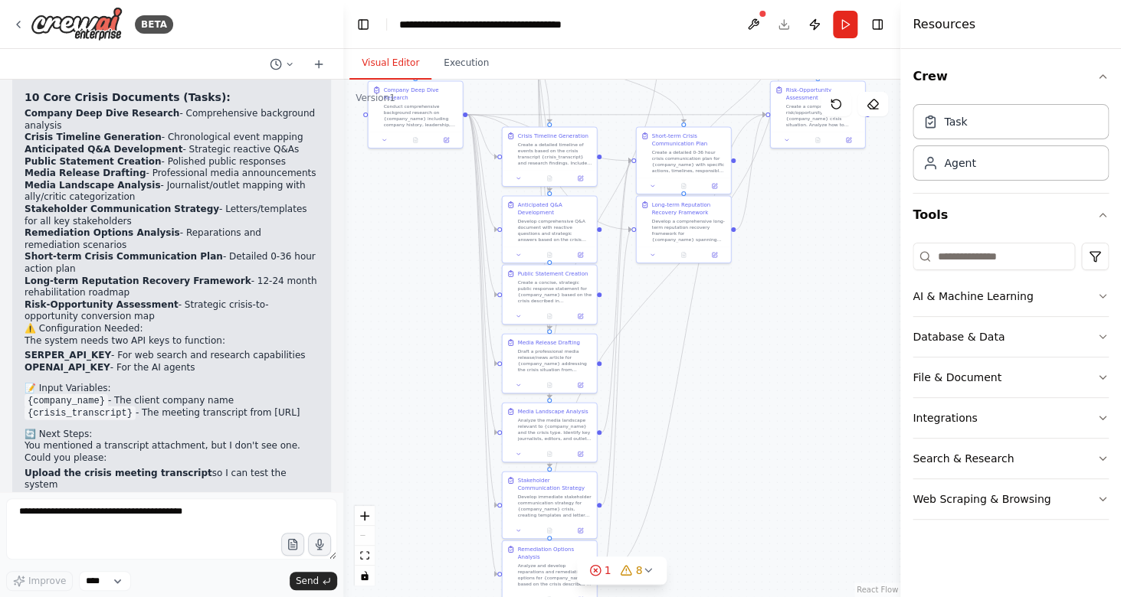
drag, startPoint x: 453, startPoint y: 519, endPoint x: 437, endPoint y: 287, distance: 231.9
click at [437, 286] on div ".deletable-edge-delete-btn { width: 20px; height: 20px; border: 0px solid #ffff…" at bounding box center [621, 339] width 557 height 518
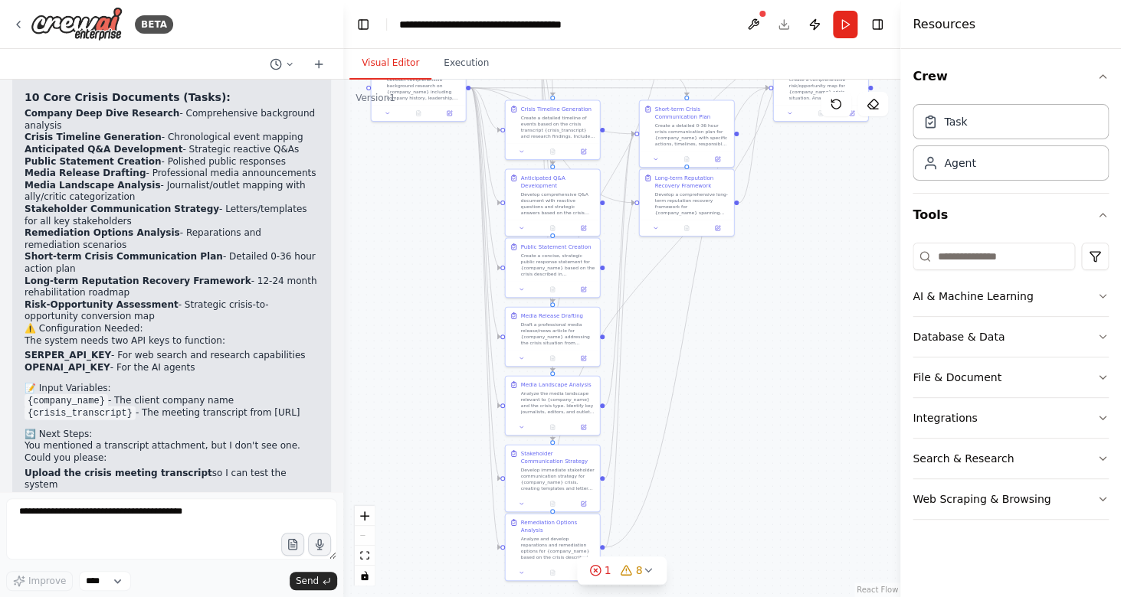
drag, startPoint x: 442, startPoint y: 470, endPoint x: 445, endPoint y: 479, distance: 9.7
click at [445, 479] on div ".deletable-edge-delete-btn { width: 20px; height: 20px; border: 0px solid #ffff…" at bounding box center [621, 339] width 557 height 518
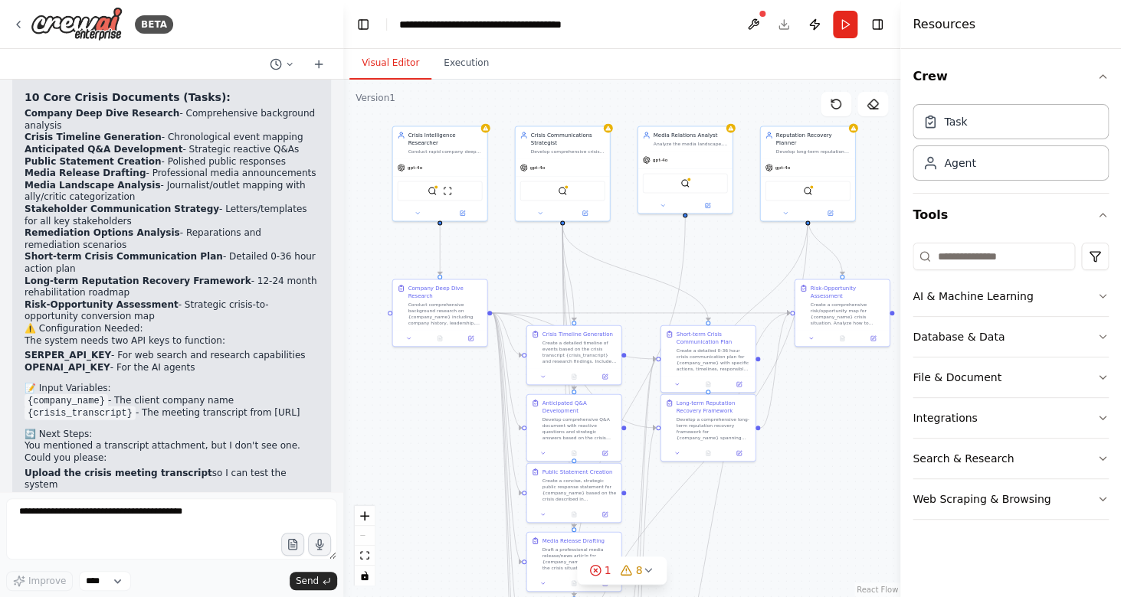
drag, startPoint x: 419, startPoint y: 272, endPoint x: 440, endPoint y: 463, distance: 191.9
click at [440, 463] on div ".deletable-edge-delete-btn { width: 20px; height: 20px; border: 0px solid #ffff…" at bounding box center [621, 339] width 557 height 518
click at [430, 172] on div "gpt-4o" at bounding box center [440, 166] width 94 height 17
click at [430, 185] on div "SerperDevTool ScrapeWebsiteTool" at bounding box center [440, 190] width 85 height 20
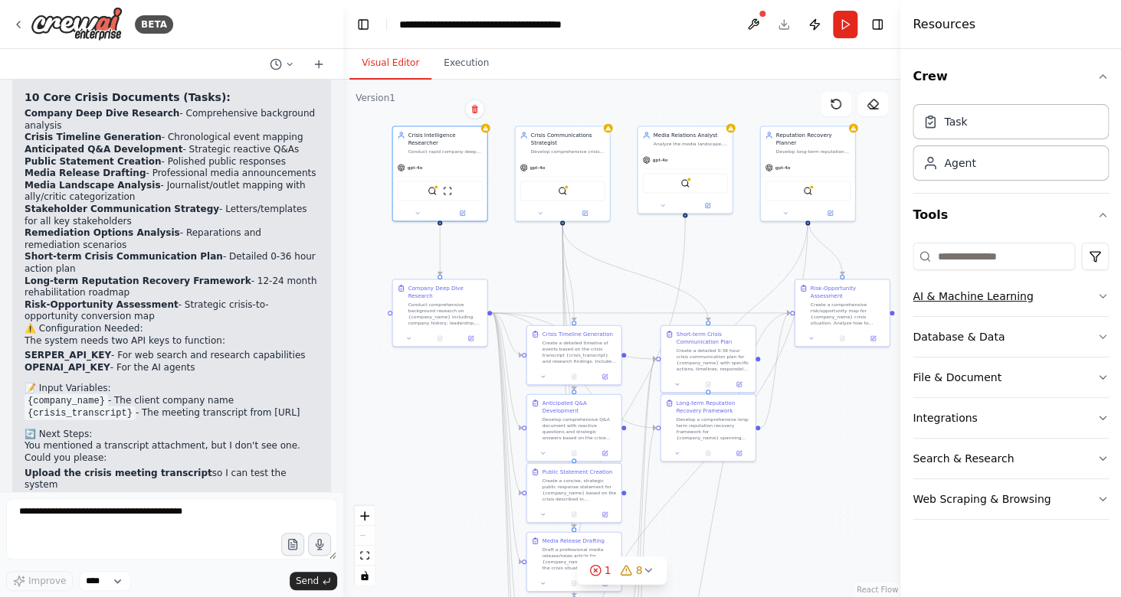
click at [1031, 309] on button "AI & Machine Learning" at bounding box center [1010, 297] width 196 height 40
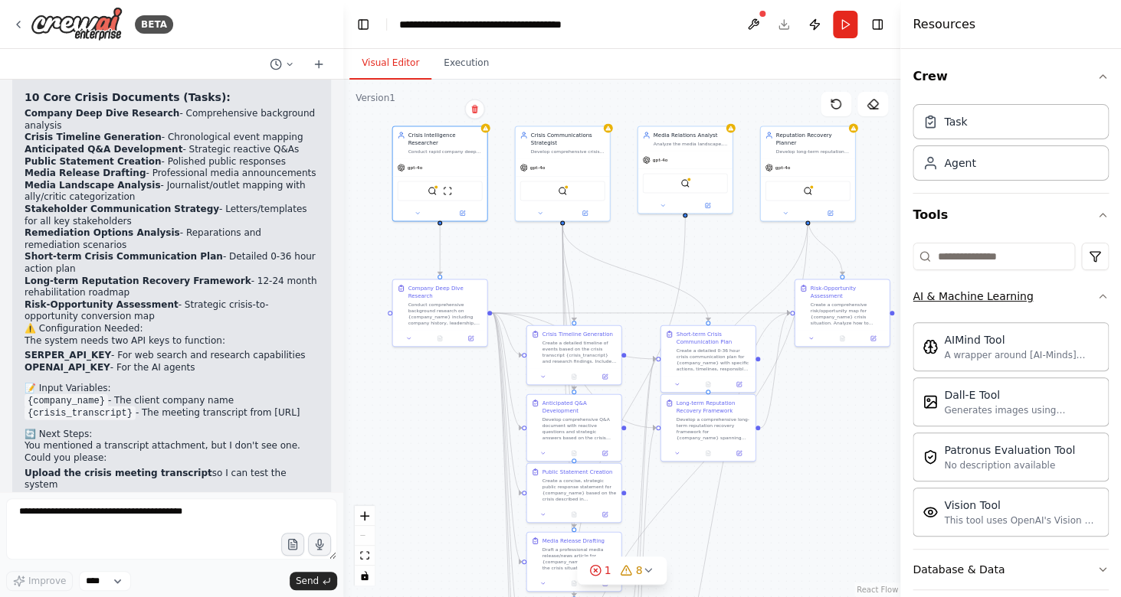
click at [1031, 309] on button "AI & Machine Learning" at bounding box center [1010, 297] width 196 height 40
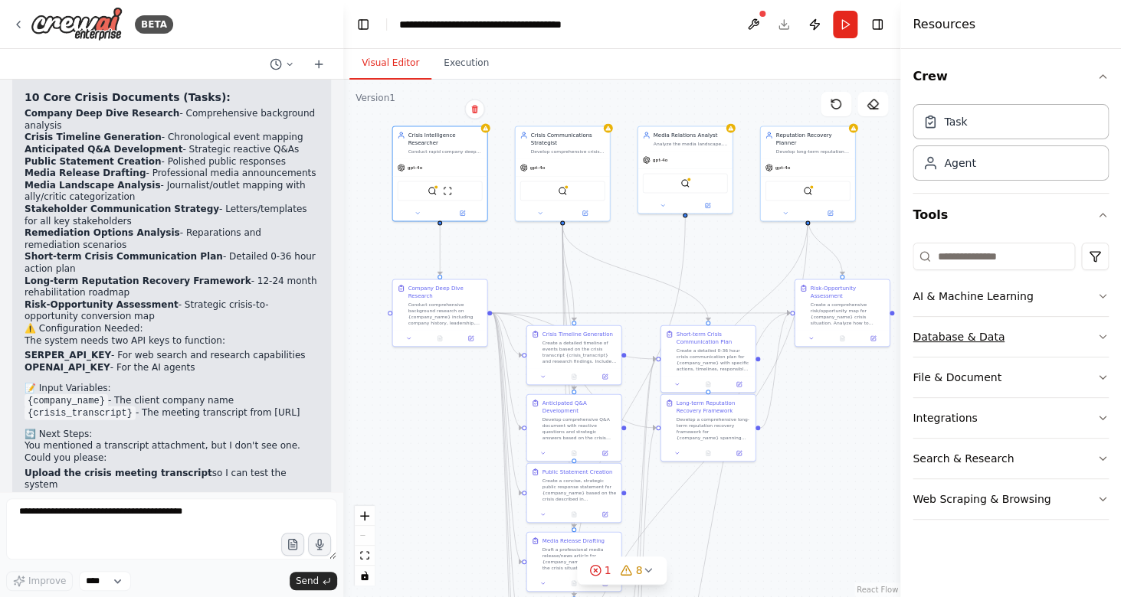
click at [1019, 337] on button "Database & Data" at bounding box center [1010, 337] width 196 height 40
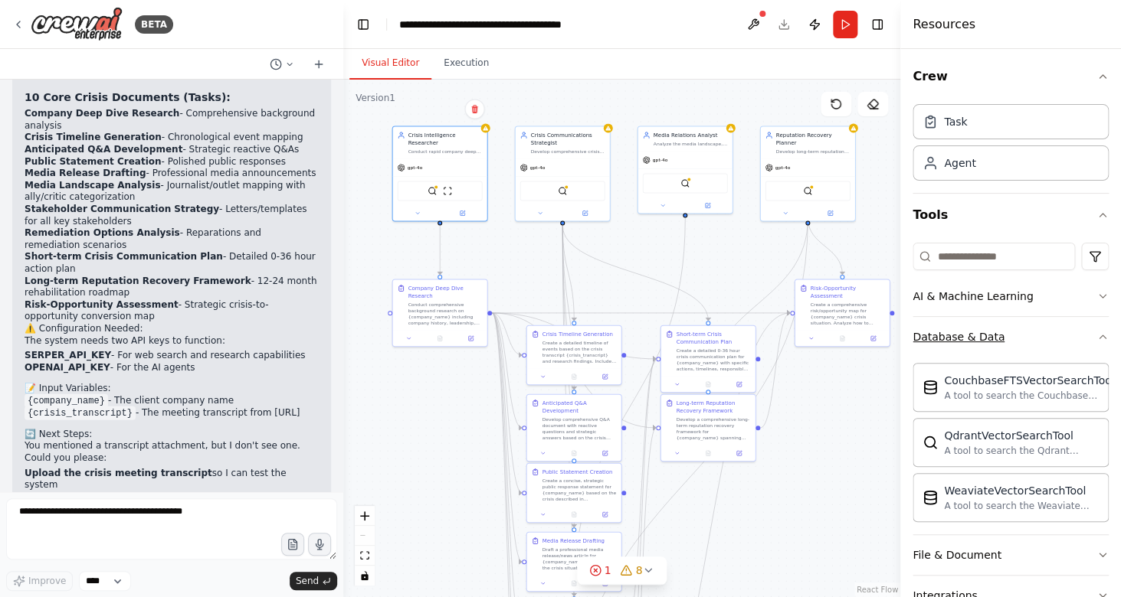
click at [1019, 337] on button "Database & Data" at bounding box center [1010, 337] width 196 height 40
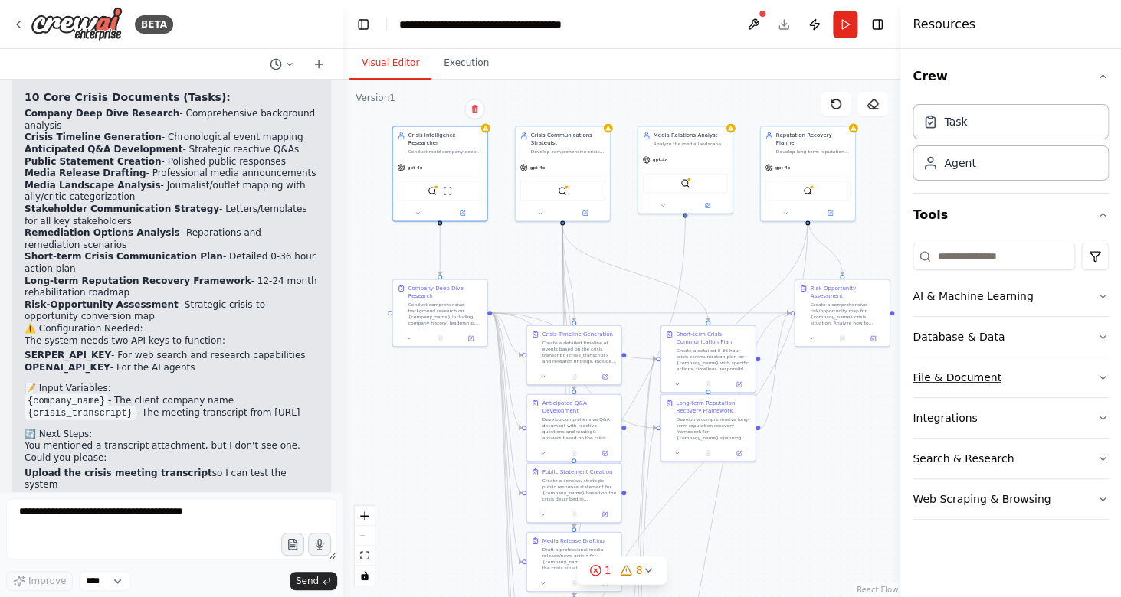
click at [1000, 364] on button "File & Document" at bounding box center [1010, 378] width 196 height 40
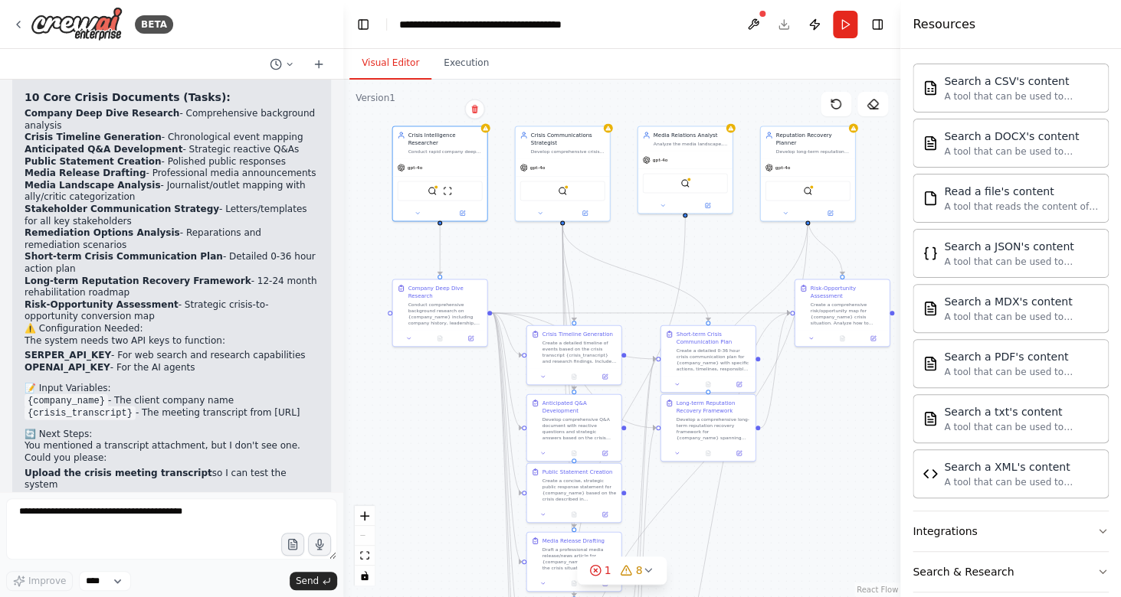
scroll to position [401, 0]
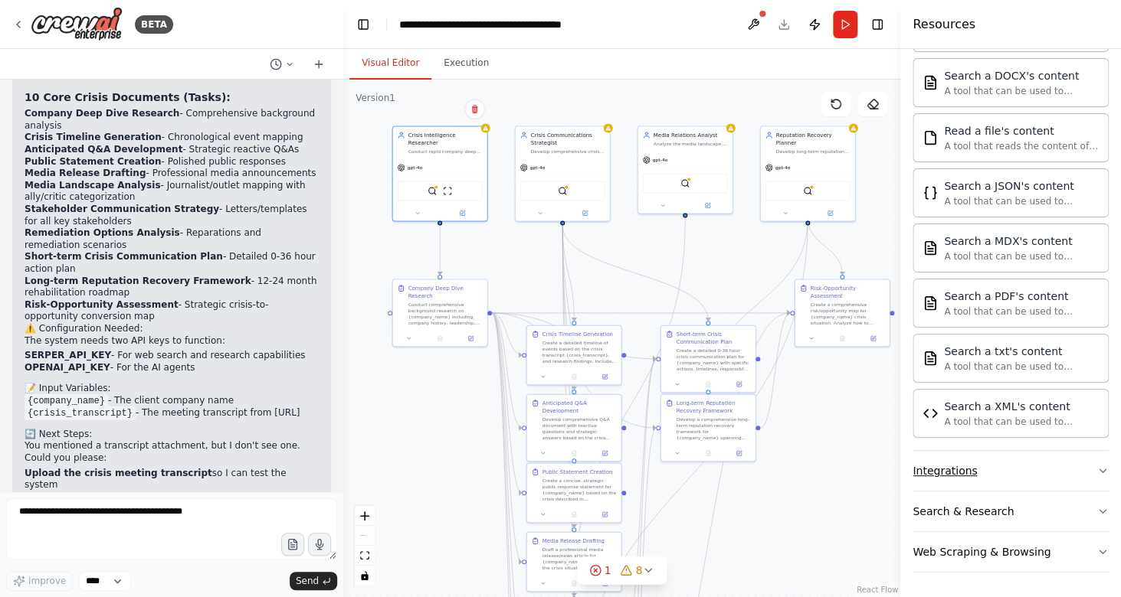
click at [990, 470] on button "Integrations" at bounding box center [1010, 471] width 196 height 40
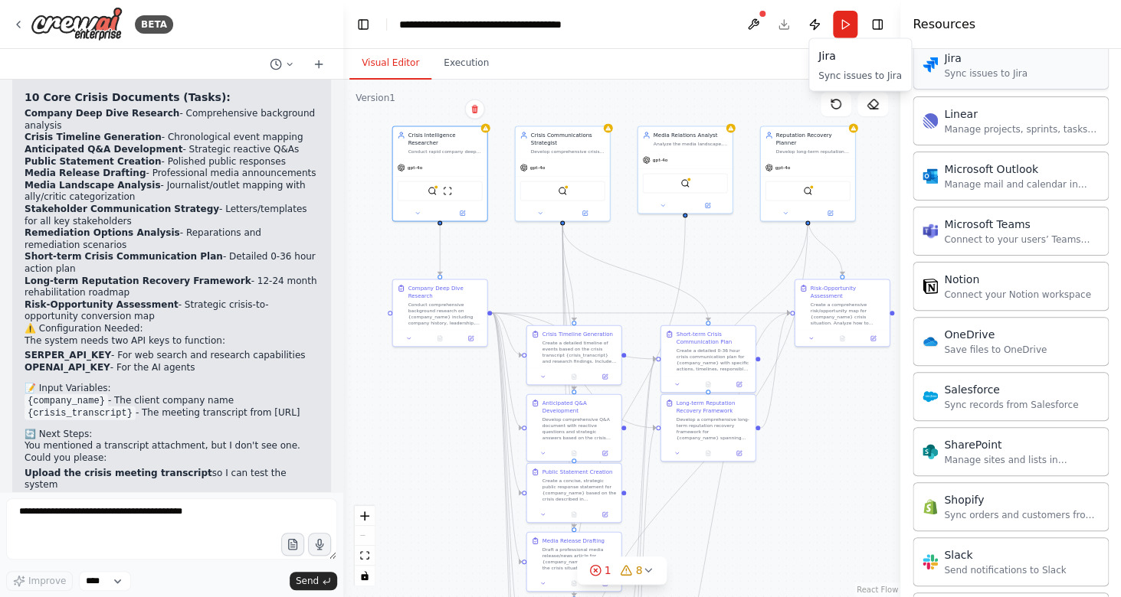
scroll to position [1626, 0]
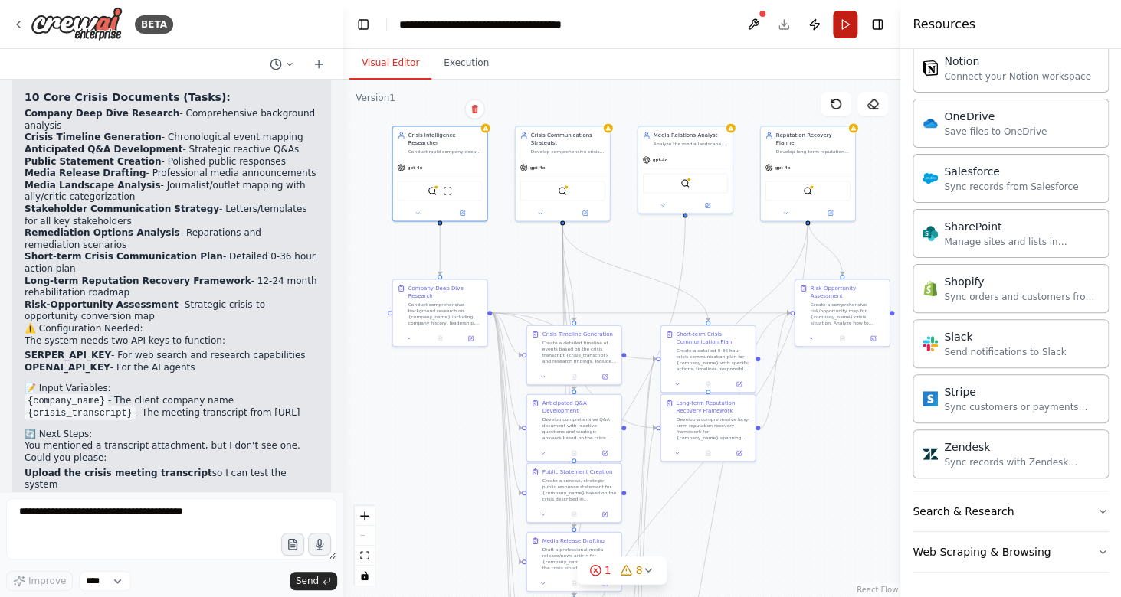
click at [852, 22] on button "Run" at bounding box center [845, 25] width 25 height 28
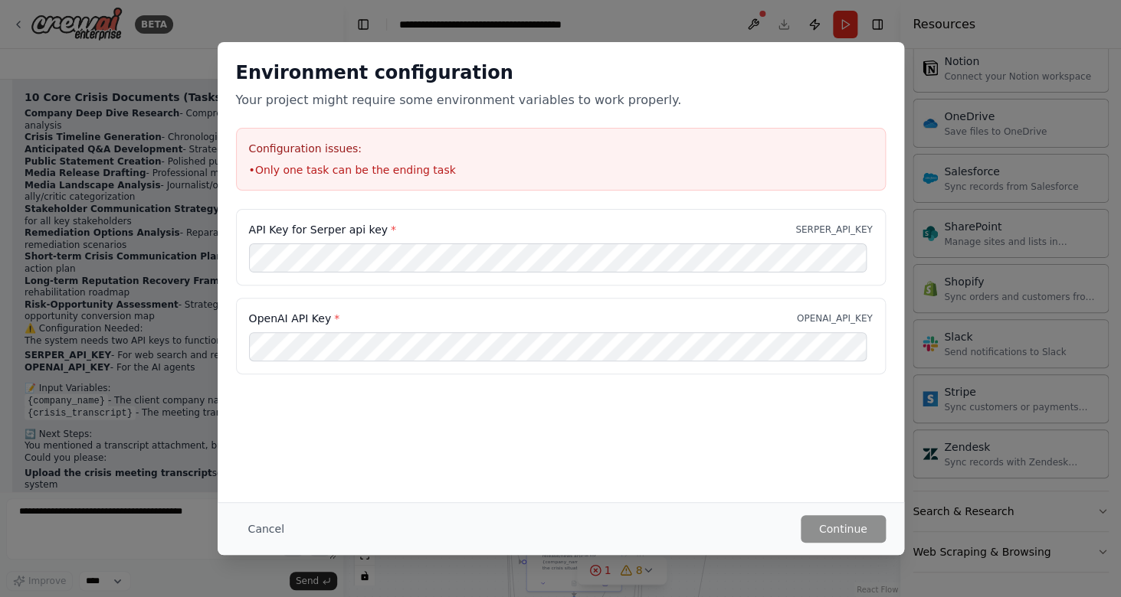
click at [446, 453] on div "Environment configuration Your project might require some environment variables…" at bounding box center [561, 272] width 686 height 460
